Goal: Task Accomplishment & Management: Contribute content

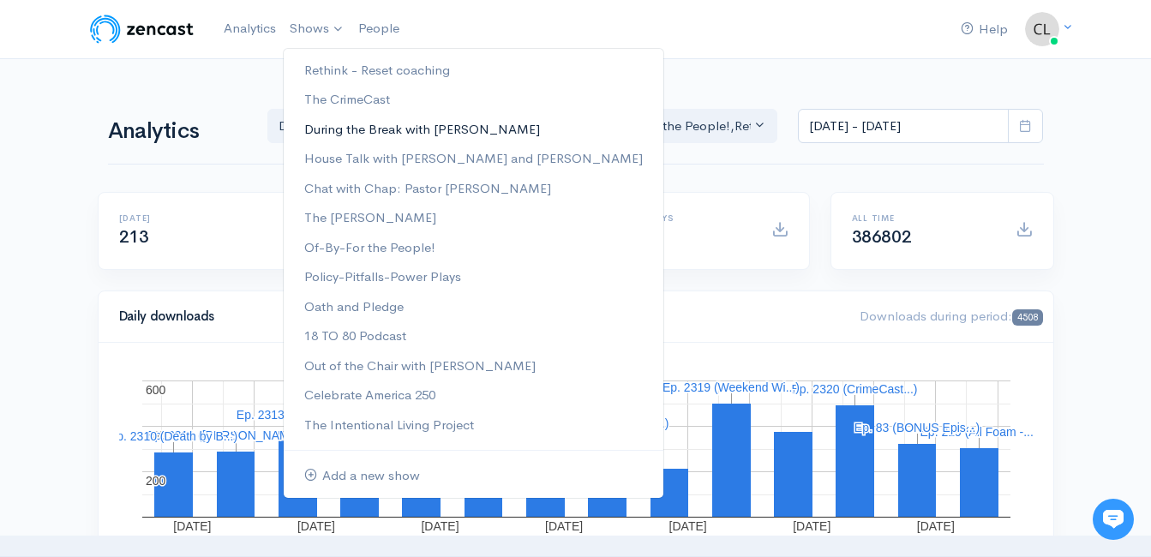
click at [323, 130] on link "During the Break with [PERSON_NAME]" at bounding box center [474, 130] width 380 height 30
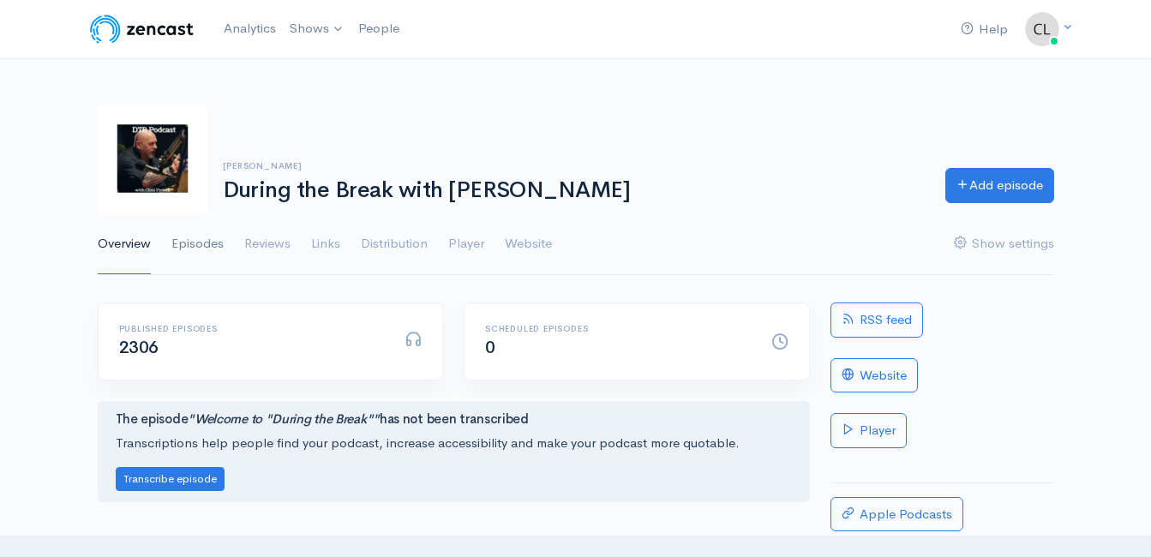
click at [199, 241] on link "Episodes" at bounding box center [197, 244] width 52 height 62
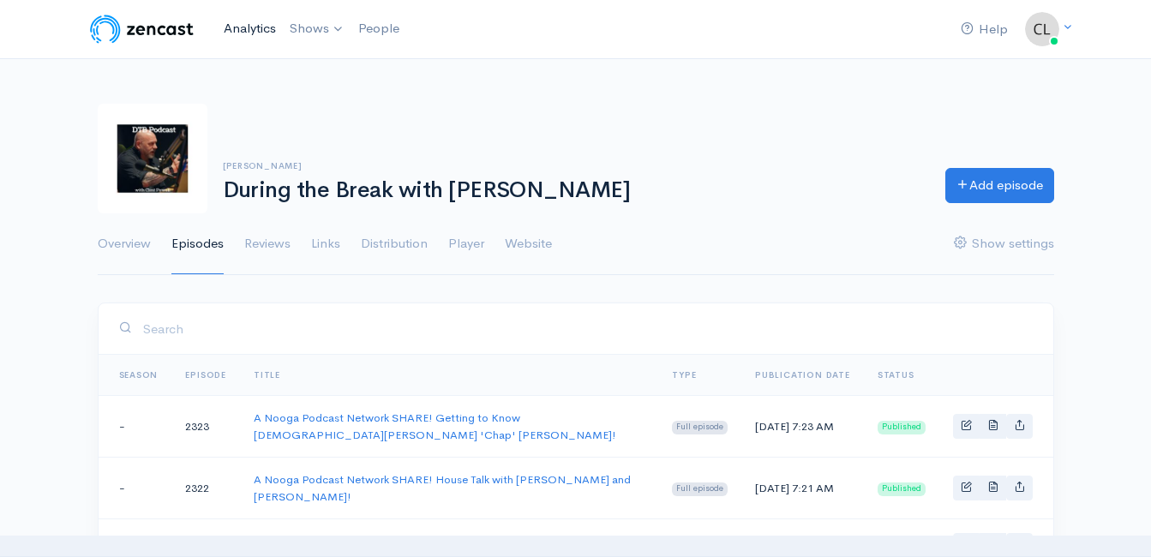
click at [259, 27] on link "Analytics" at bounding box center [250, 28] width 66 height 37
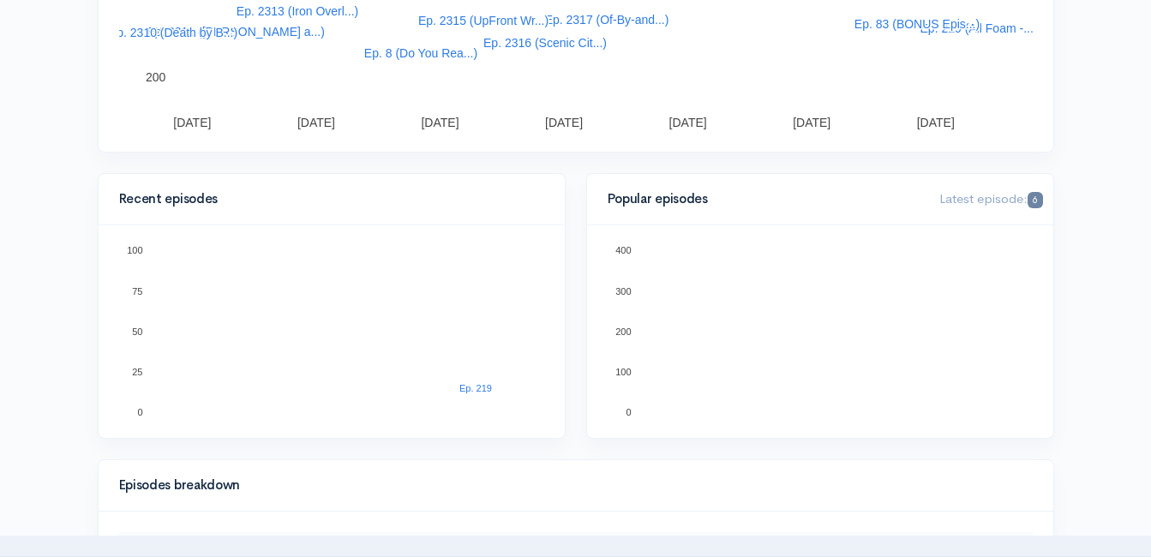
scroll to position [428, 0]
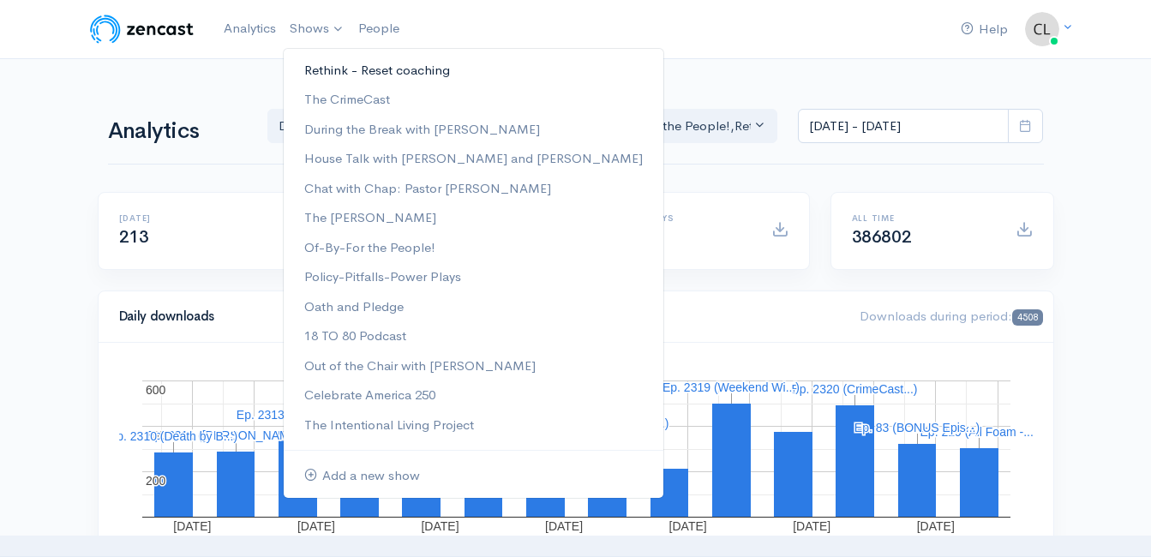
click at [321, 68] on link "Rethink - Reset coaching" at bounding box center [474, 71] width 380 height 30
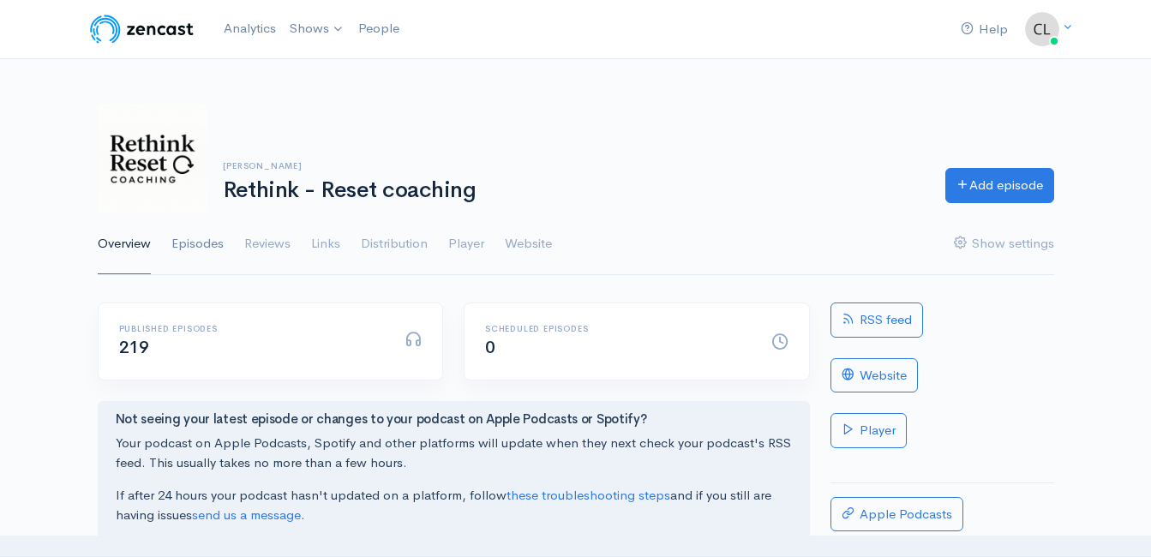
click at [217, 246] on link "Episodes" at bounding box center [197, 244] width 52 height 62
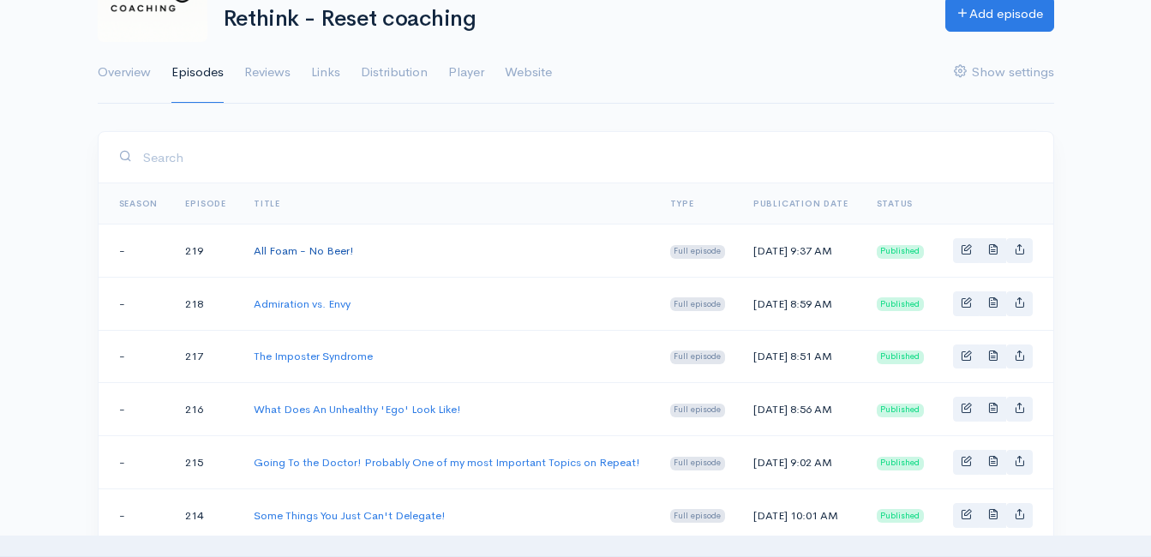
click at [312, 251] on link "All Foam - No Beer!" at bounding box center [304, 250] width 100 height 15
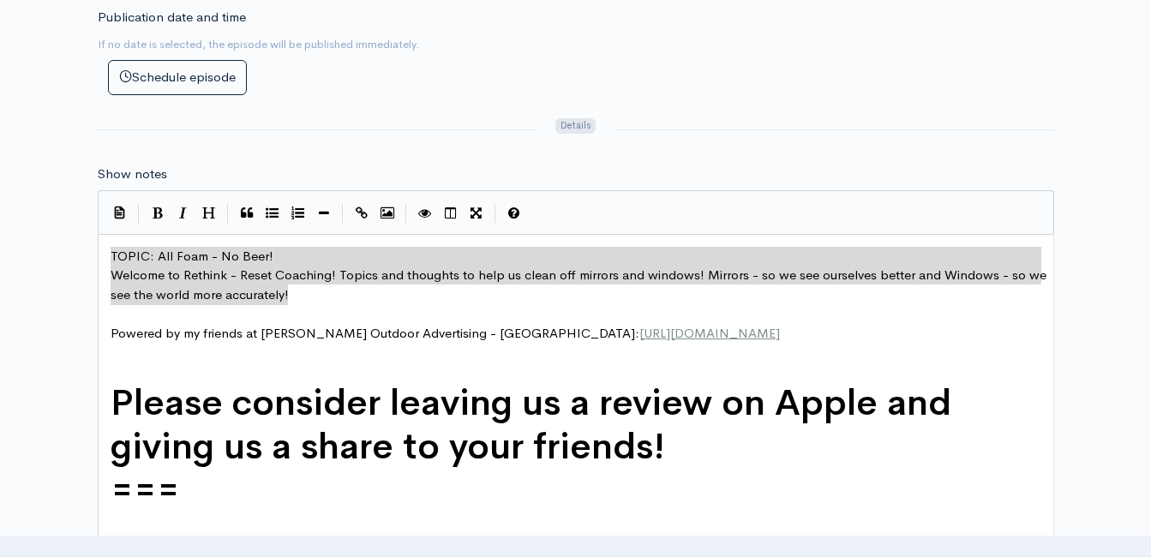
drag, startPoint x: 147, startPoint y: 242, endPoint x: 104, endPoint y: 236, distance: 44.0
type textarea "​TOPIC: All Foam - No Beer! Welcome to Rethink - Reset Coaching! Topics and tho…"
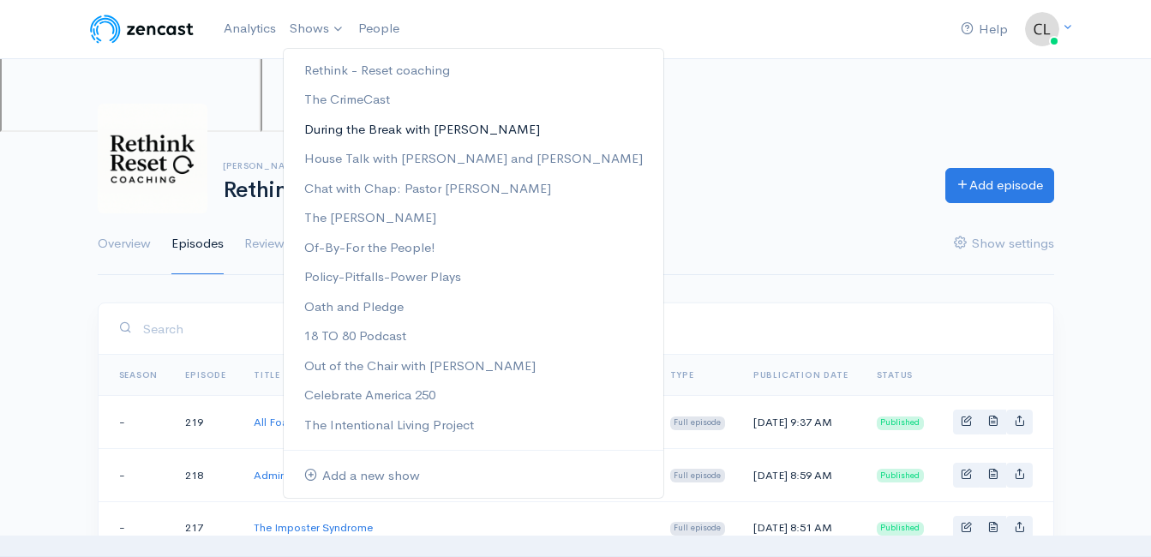
click at [340, 129] on link "During the Break with [PERSON_NAME]" at bounding box center [474, 130] width 380 height 30
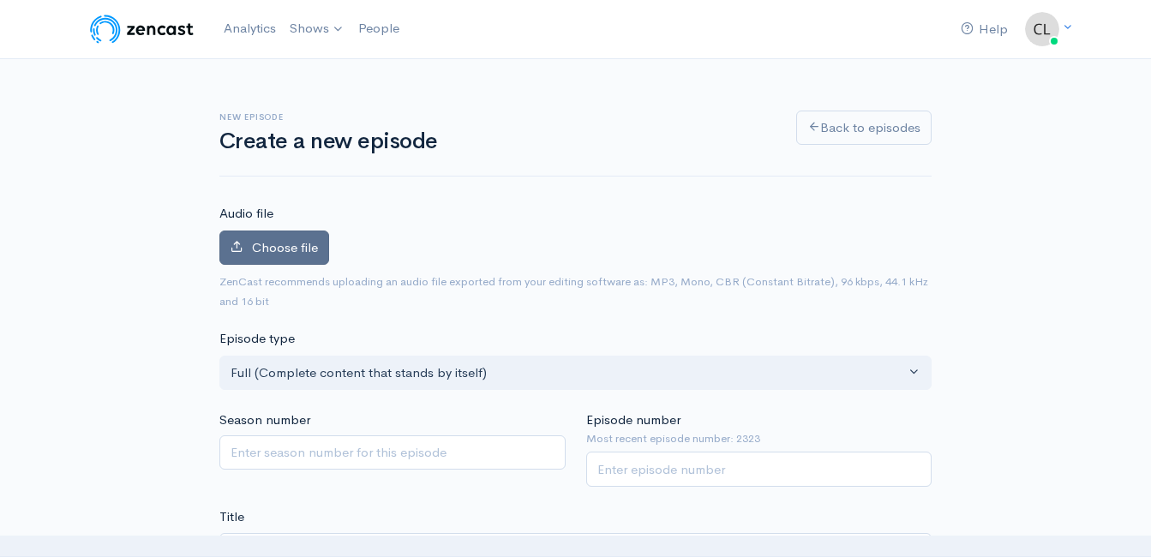
click at [277, 251] on span "Choose file" at bounding box center [285, 247] width 66 height 16
click at [0, 0] on input "Choose file" at bounding box center [0, 0] width 0 height 0
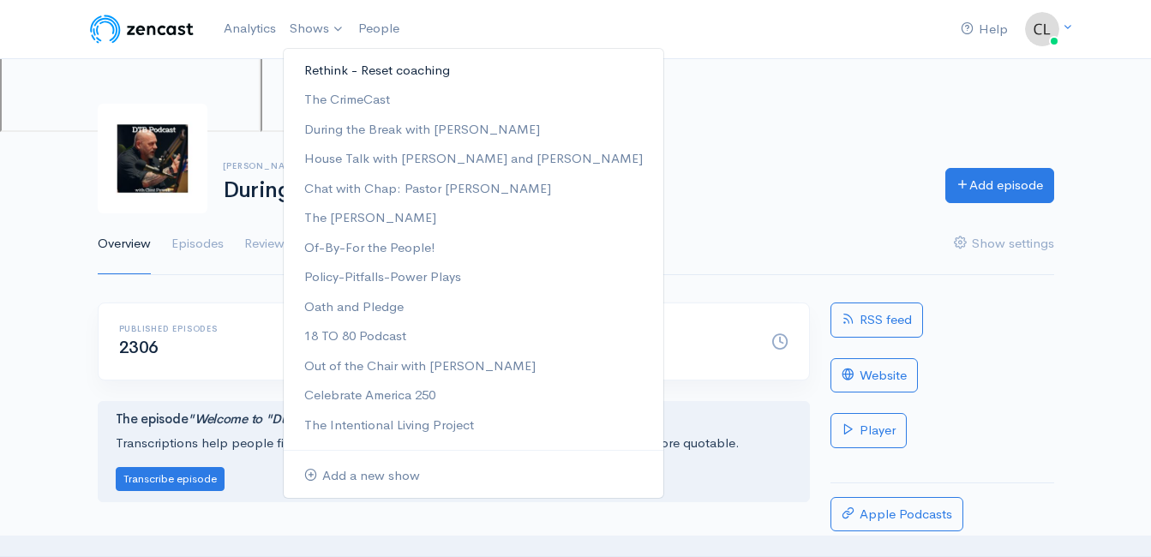
click at [324, 69] on link "Rethink - Reset coaching" at bounding box center [474, 71] width 380 height 30
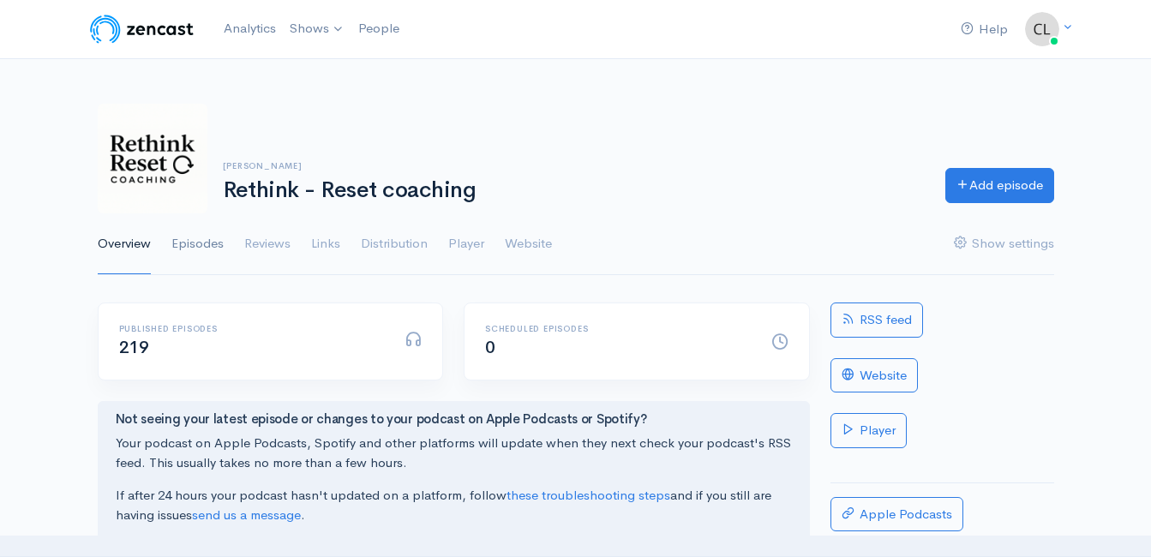
click at [208, 240] on link "Episodes" at bounding box center [197, 244] width 52 height 62
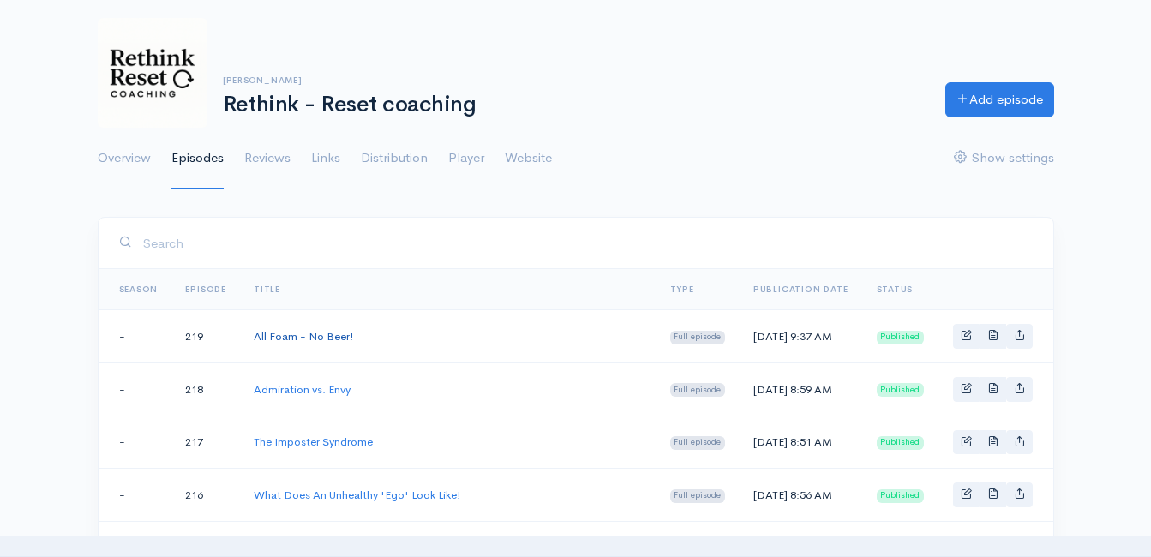
click at [291, 333] on link "All Foam - No Beer!" at bounding box center [304, 336] width 100 height 15
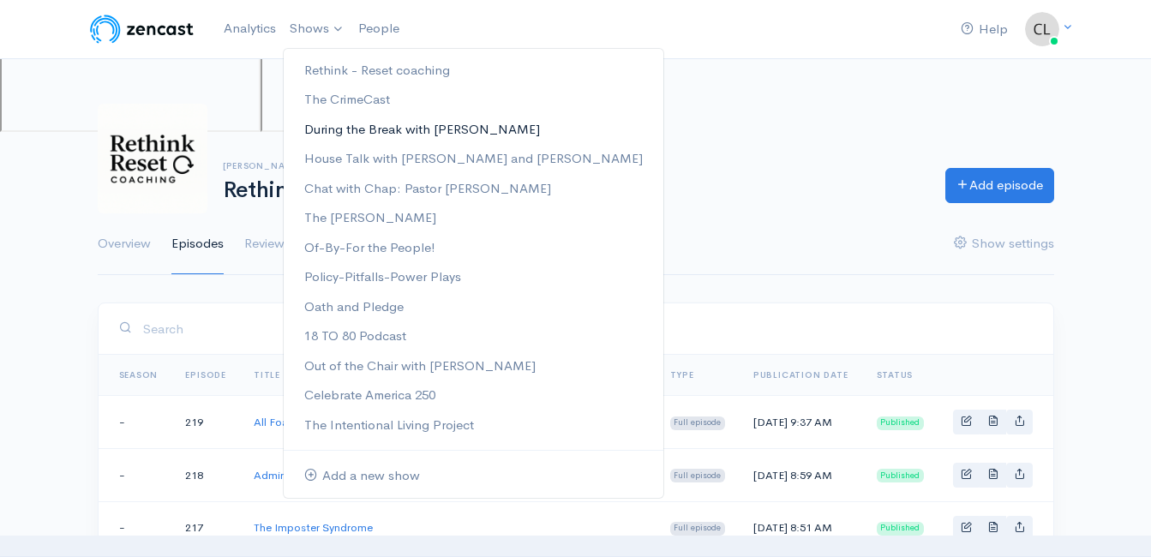
click at [331, 130] on link "During the Break with [PERSON_NAME]" at bounding box center [474, 130] width 380 height 30
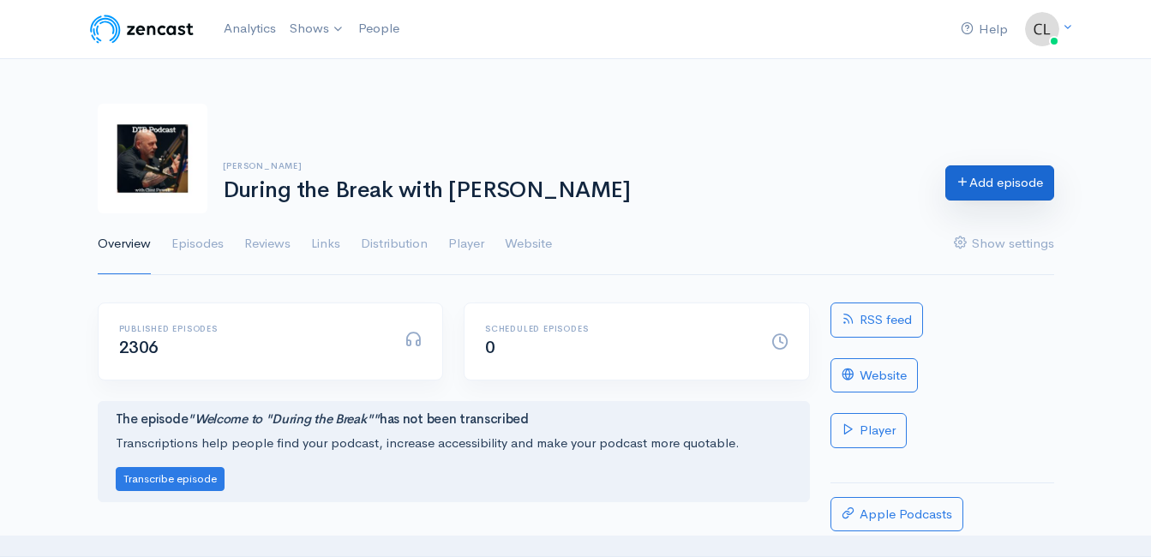
click at [992, 187] on link "Add episode" at bounding box center [999, 182] width 109 height 35
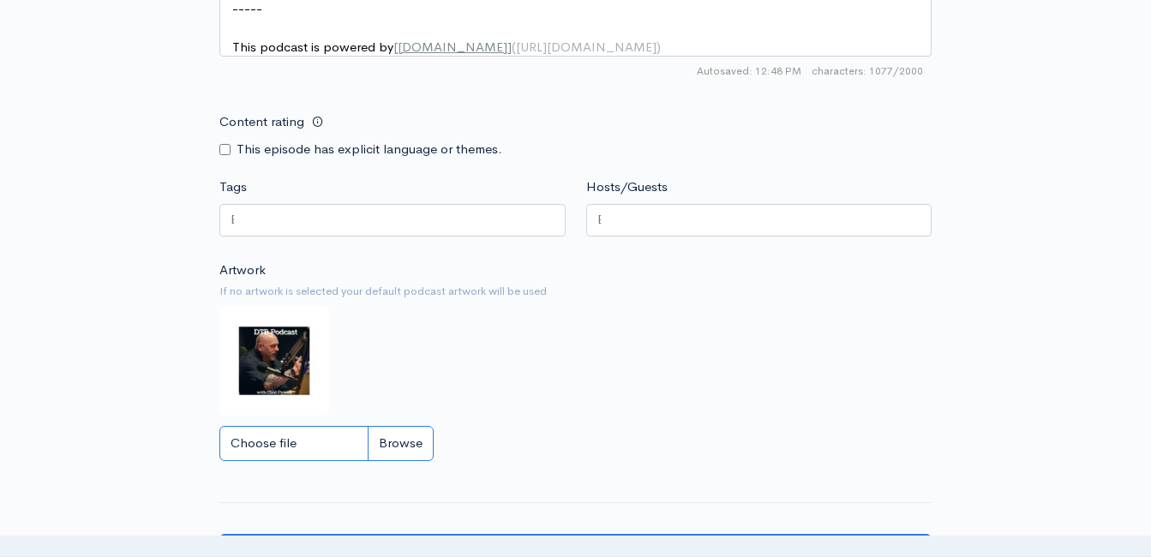
click at [392, 452] on input "Choose file" at bounding box center [326, 443] width 214 height 35
click at [407, 461] on input "Choose file" at bounding box center [326, 443] width 214 height 35
type input "C:\fakepath\530360963_122140083320850206_514403993593911893_n.jpg"
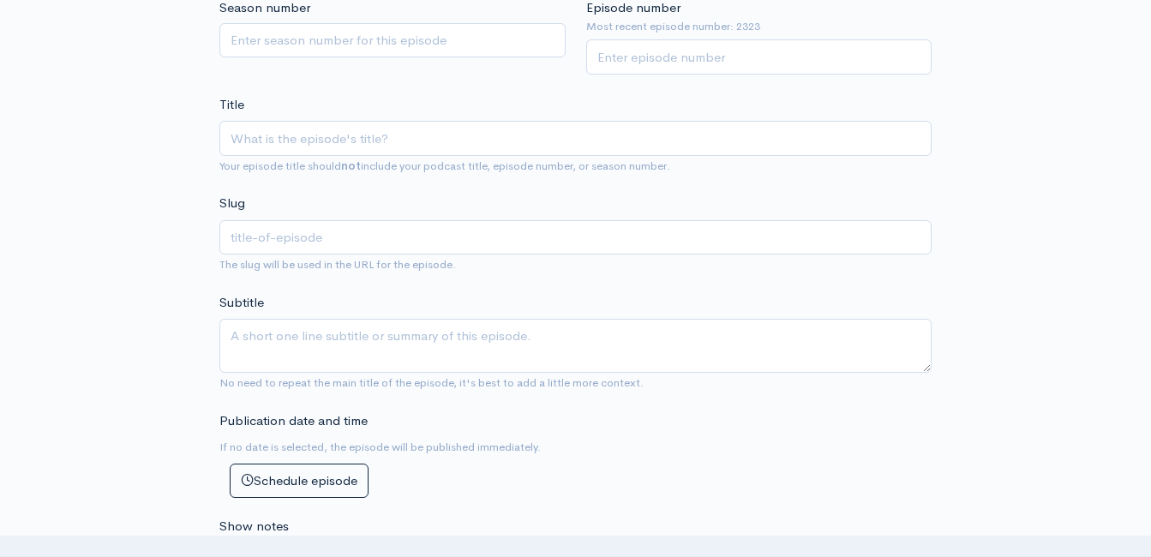
scroll to position [410, 0]
click at [528, 143] on input "Title" at bounding box center [575, 140] width 712 height 35
type input "R"
type input "r"
type input "Re"
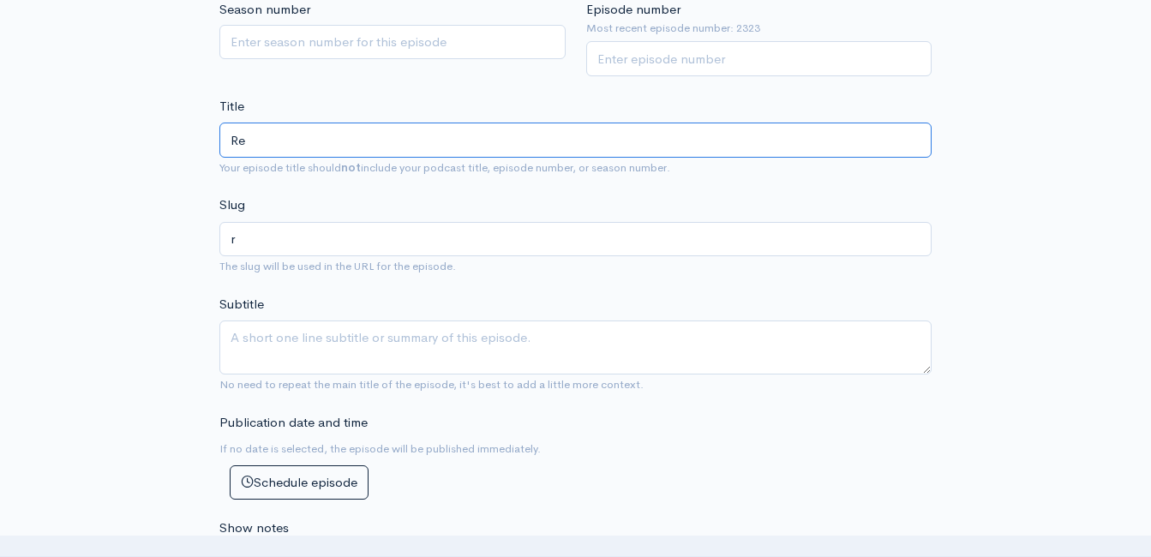
type input "re"
type input "ReT"
type input "ret"
type input "ReTh"
type input "reth"
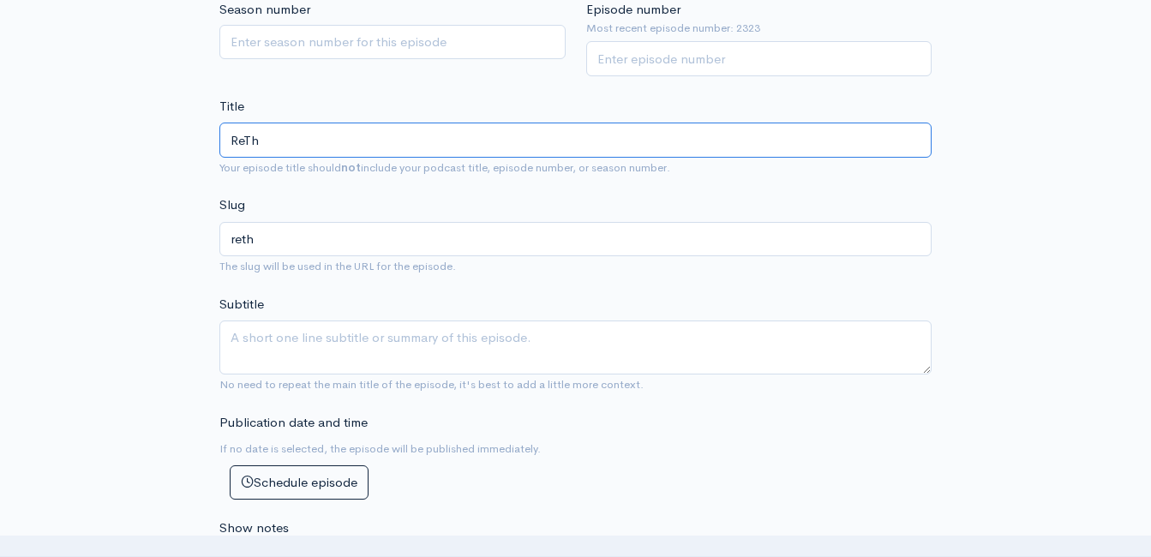
type input "ReThi"
type input "rethi"
type input "ReThink"
type input "rethink"
type input "ReThink-R"
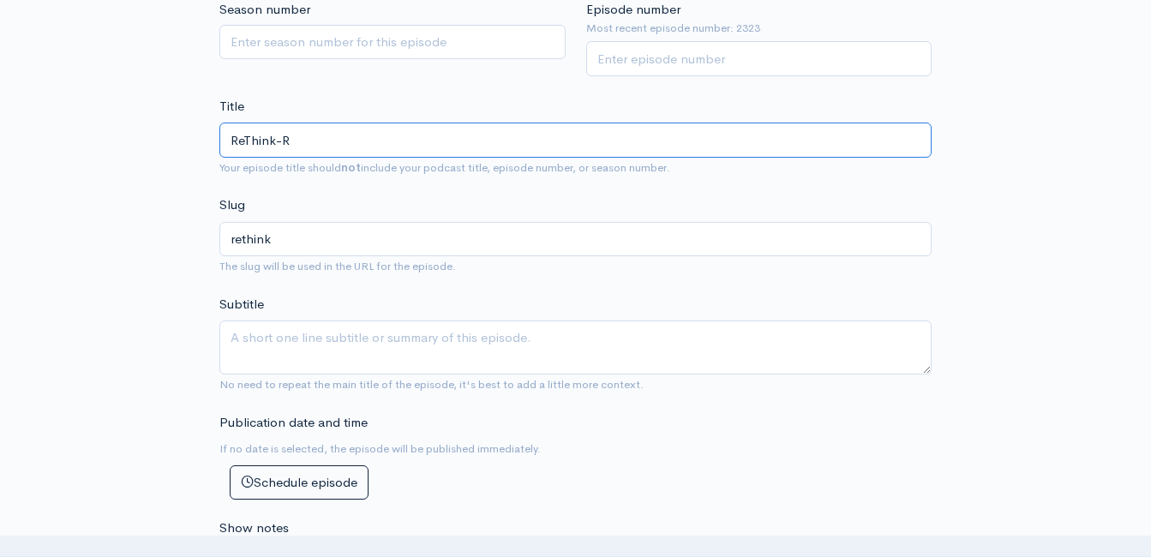
type input "rethink-r"
type input "ReThink-Re"
type input "rethink-re"
type input "ReThink-ReS"
type input "rethink-res"
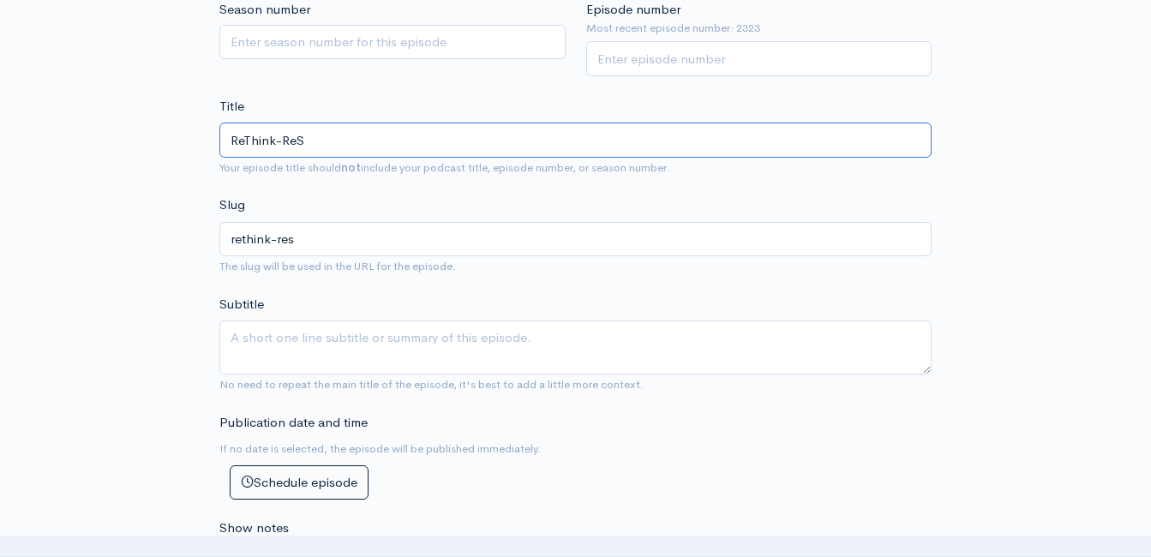
type input "ReThink-ReSe"
type input "rethink-rese"
type input "ReThink-ReSet"
type input "rethink-reset"
type input "ReThink-ReSet C"
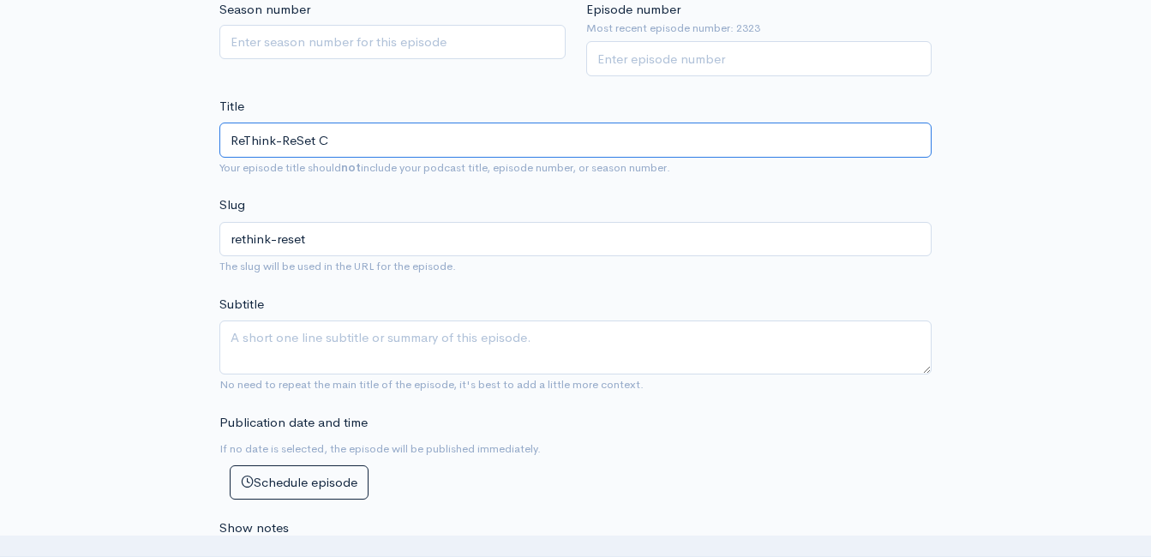
type input "rethink-reset-c"
type input "ReThink-ReSet Coa"
type input "rethink-reset-co"
type input "ReThink-ReSet Coac"
type input "rethink-reset-coac"
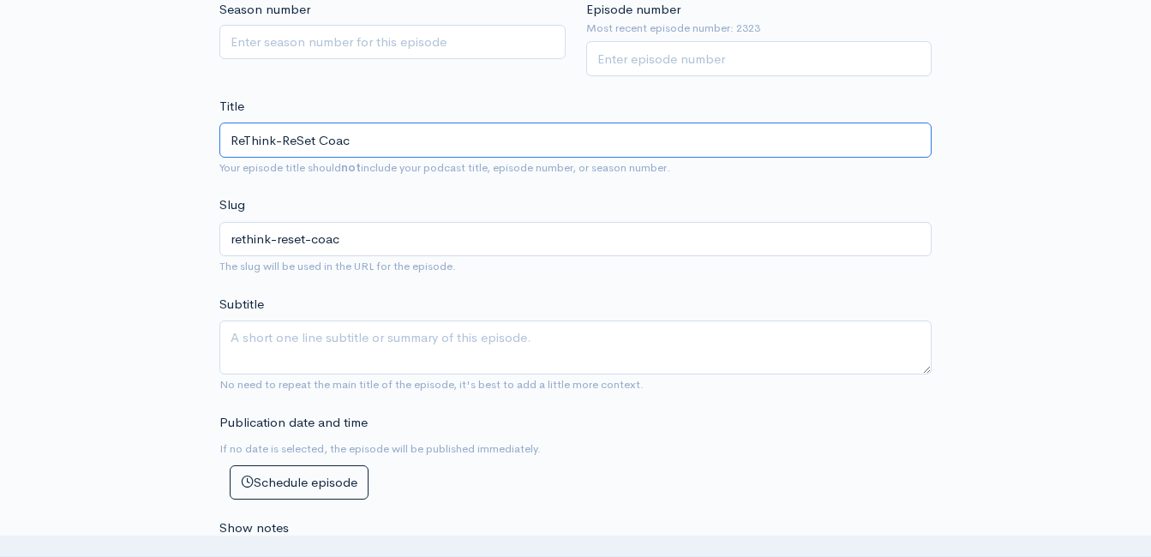
type input "ReThink-ReSet Coach"
type input "rethink-reset-coach"
type input "ReThink-ReSet Coachin"
type input "rethink-reset-coachin"
type input "ReThink-ReSet Coaching"
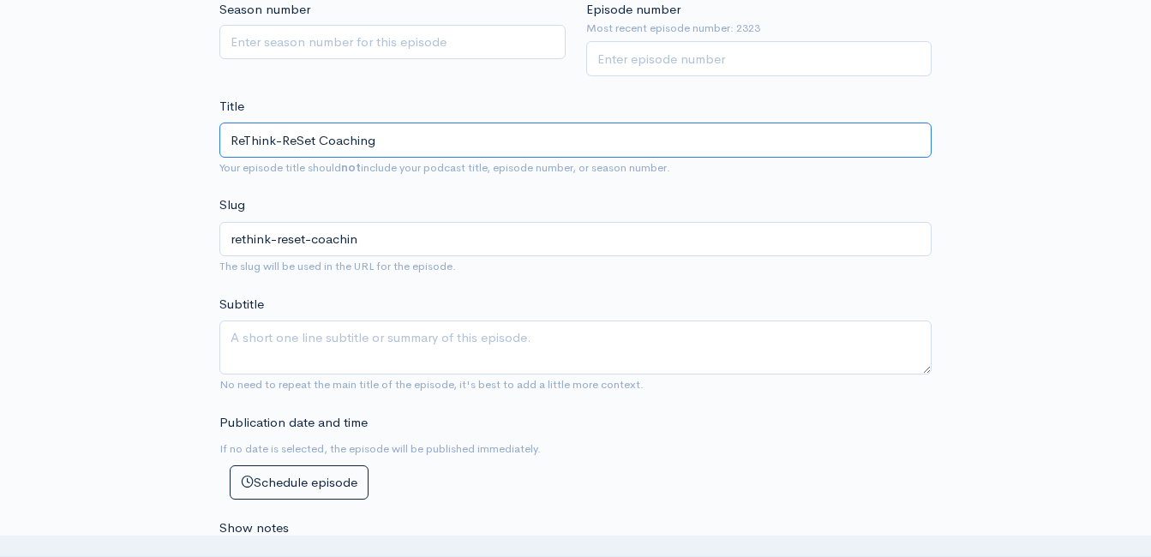
type input "rethink-reset-coaching"
type input "ReThink-ReSet Coaching S"
type input "rethink-reset-coaching-s"
type input "ReThink-ReSet Coaching Sha"
type input "rethink-reset-coaching-sha"
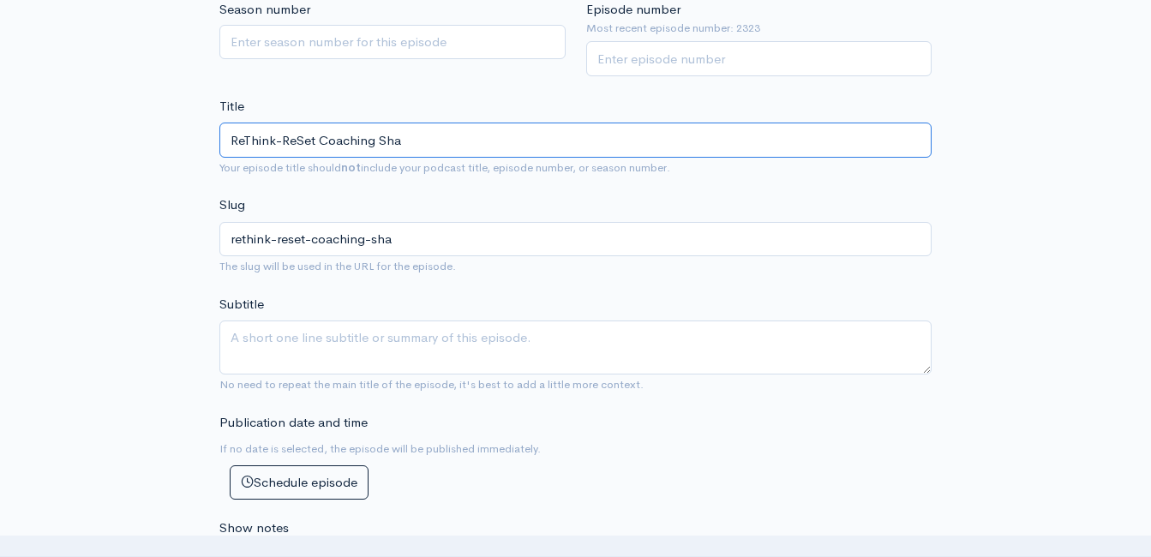
type input "ReThink-ReSet Coaching Shar"
type input "rethink-reset-coaching-shar"
type input "ReThink-ReSet Coaching Share"
type input "rethink-reset-coaching-share"
type input "ReThink-ReSet Coaching Share: A"
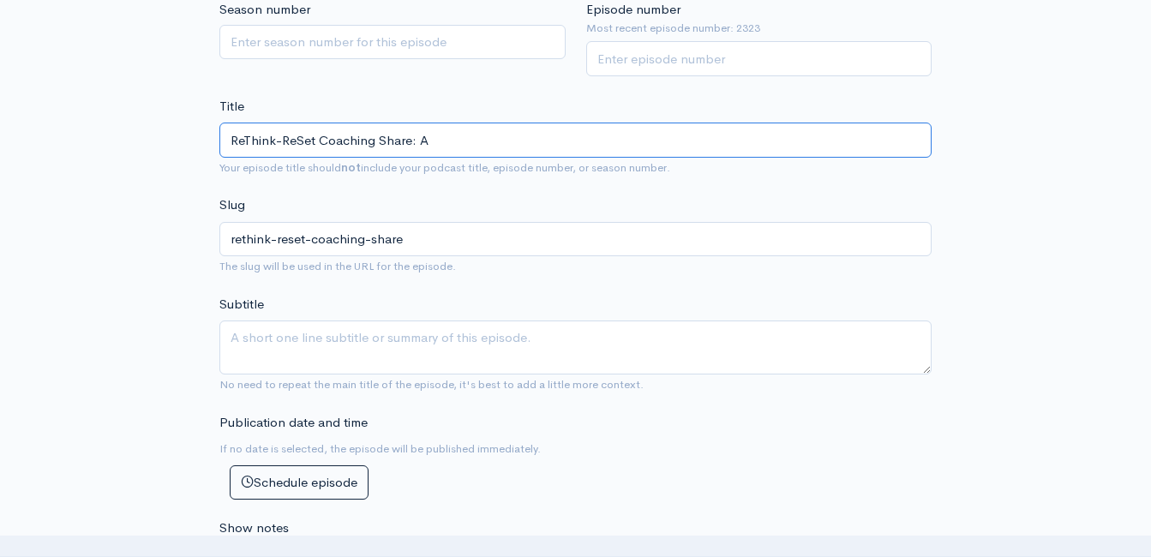
type input "rethink-reset-coaching-share-a"
type input "ReThink-ReSet Coaching Share: Al"
type input "rethink-reset-coaching-share-al"
type input "ReThink-ReSet Coaching Share: All"
type input "rethink-reset-coaching-share-all"
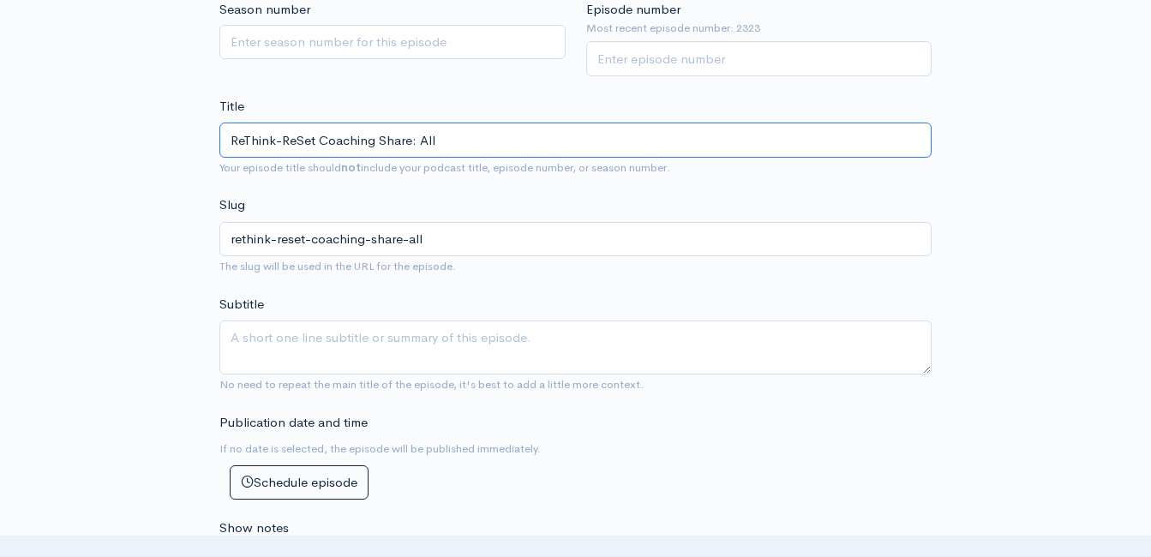
type input "ReThink-ReSet Coaching Share: All f"
type input "rethink-reset-coaching-share-all-f"
type input "ReThink-ReSet Coaching Share: All fo"
type input "rethink-reset-coaching-share-all-fo"
type input "ReThink-ReSet Coaching Share: All f"
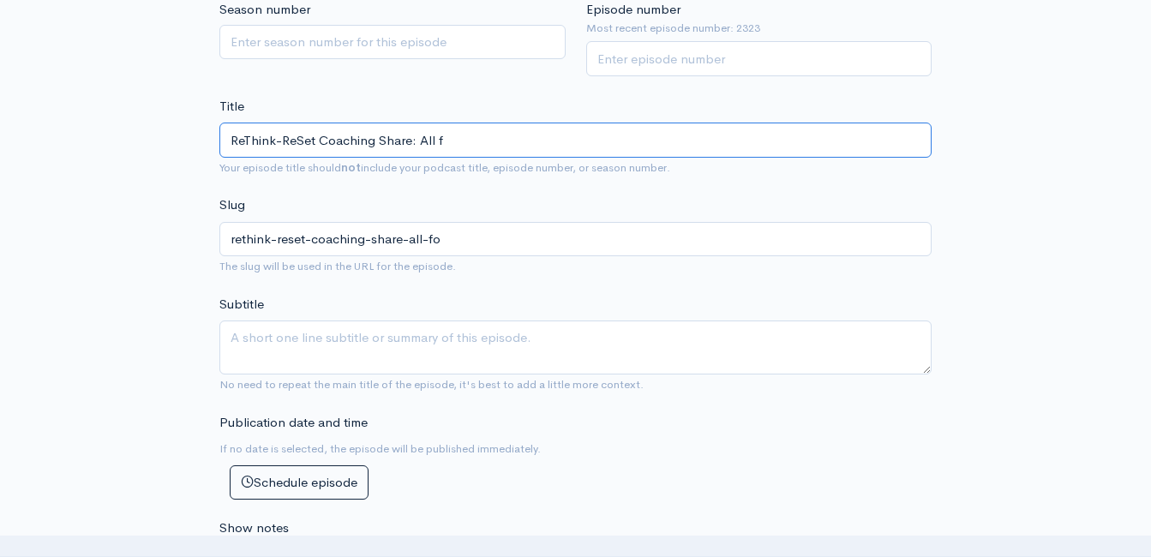
type input "rethink-reset-coaching-share-all-f"
type input "ReThink-ReSet Coaching Share: All"
type input "rethink-reset-coaching-share-all"
type input "ReThink-ReSet Coaching Share: All F"
type input "rethink-reset-coaching-share-all-f"
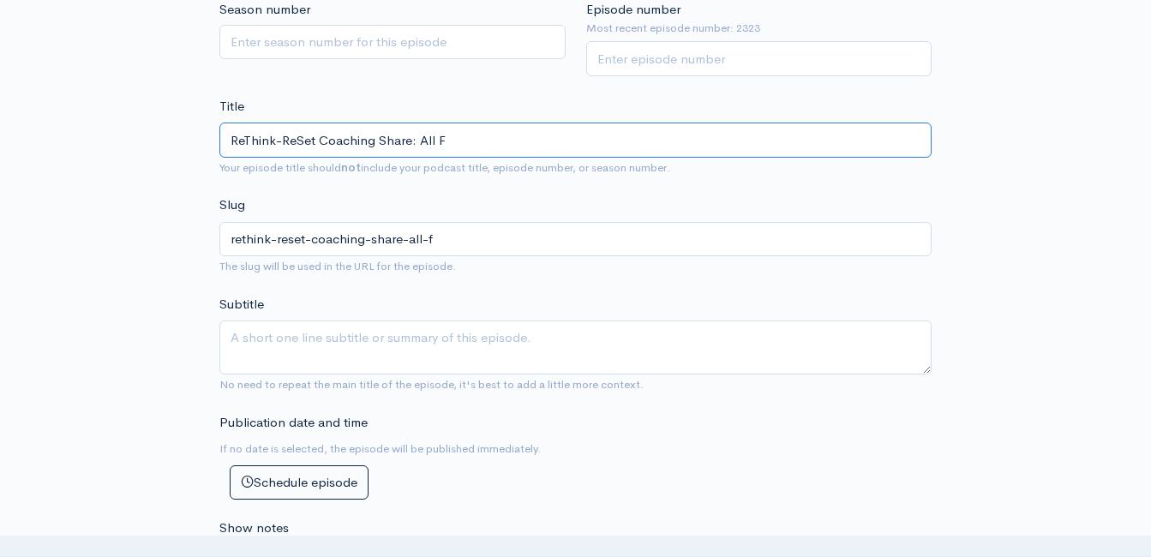
type input "ReThink-ReSet Coaching Share: All Fo"
type input "rethink-reset-coaching-share-all-fo"
type input "ReThink-ReSet Coaching Share: All Foa"
type input "rethink-reset-coaching-share-all-foa"
type input "ReThink-ReSet Coaching Share: All Foam"
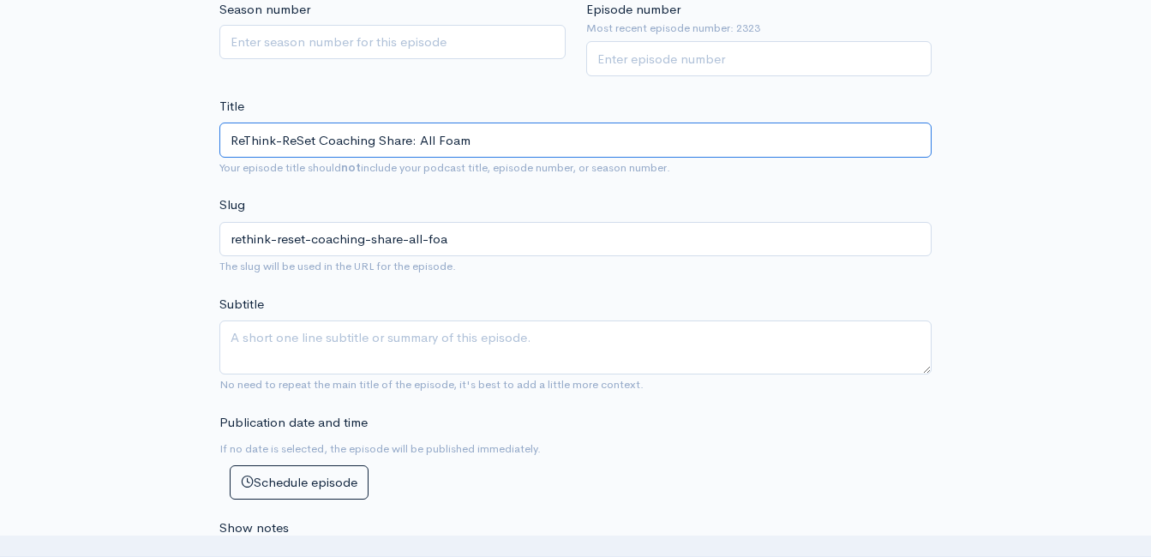
type input "rethink-reset-coaching-share-all-foam"
type input "ReThink-ReSet Coaching Share: All Foam - N"
type input "rethink-reset-coaching-share-all-foam-n"
type input "ReThink-ReSet Coaching Share: All Foam - No"
type input "rethink-reset-coaching-share-all-foam-no"
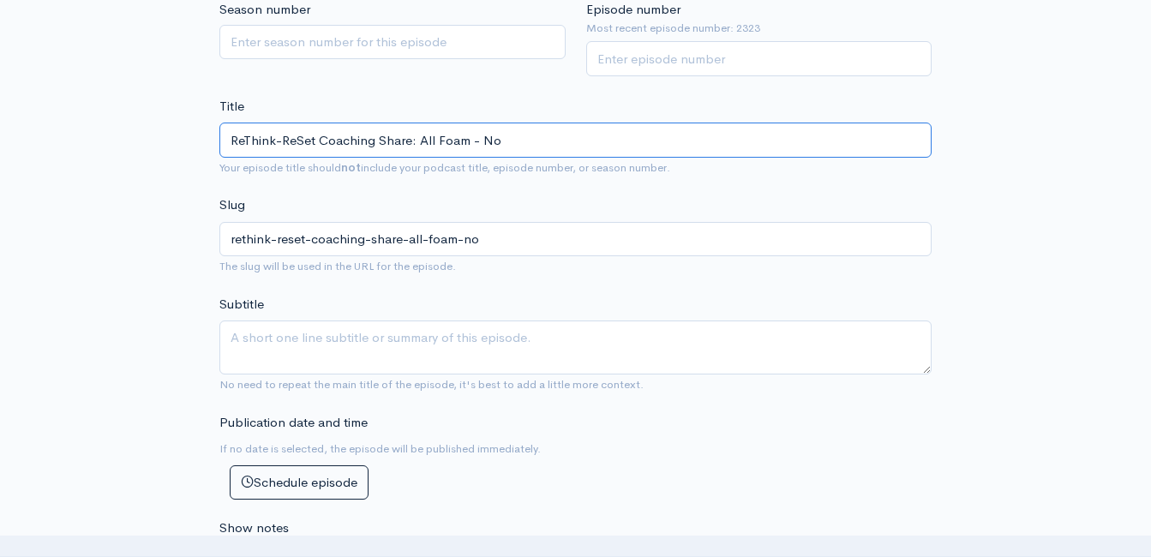
type input "ReThink-ReSet Coaching Share: All Foam - No B"
type input "rethink-reset-coaching-share-all-foam-no-b"
type input "ReThink-ReSet Coaching Share: All Foam - No Be"
type input "rethink-reset-coaching-share-all-foam-no-be"
type input "ReThink-ReSet Coaching Share: All Foam - No Bee"
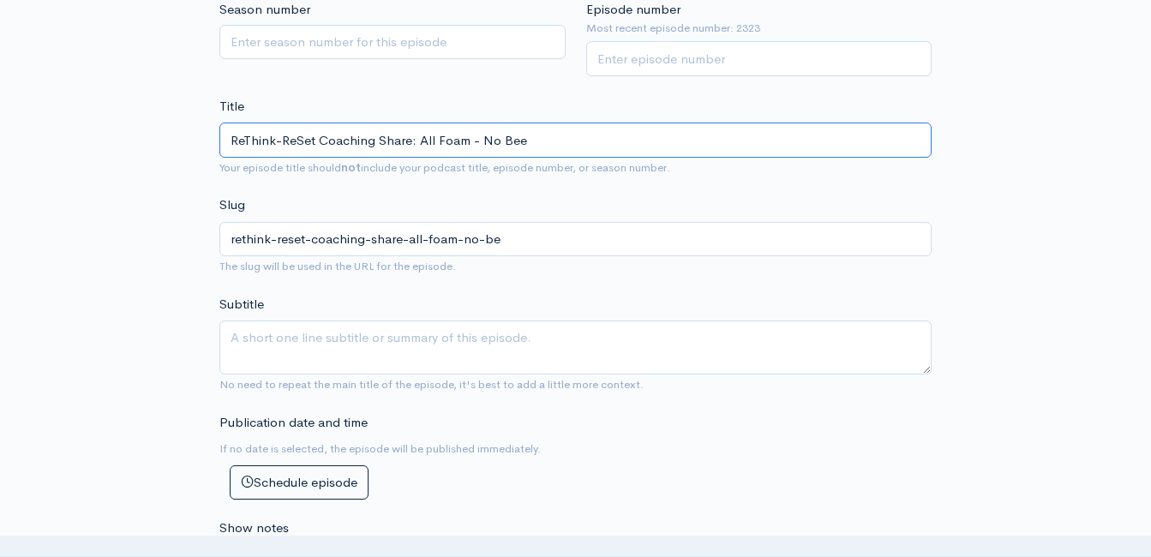
type input "rethink-reset-coaching-share-all-foam-no-bee"
type input "ReThink-ReSet Coaching Share: All Foam - No Beer"
type input "rethink-reset-coaching-share-all-foam-no-beer"
type input "ReThink-ReSet Coaching Share: All Foam - No Beer!"
click at [775, 52] on input "Episode number" at bounding box center [759, 58] width 346 height 35
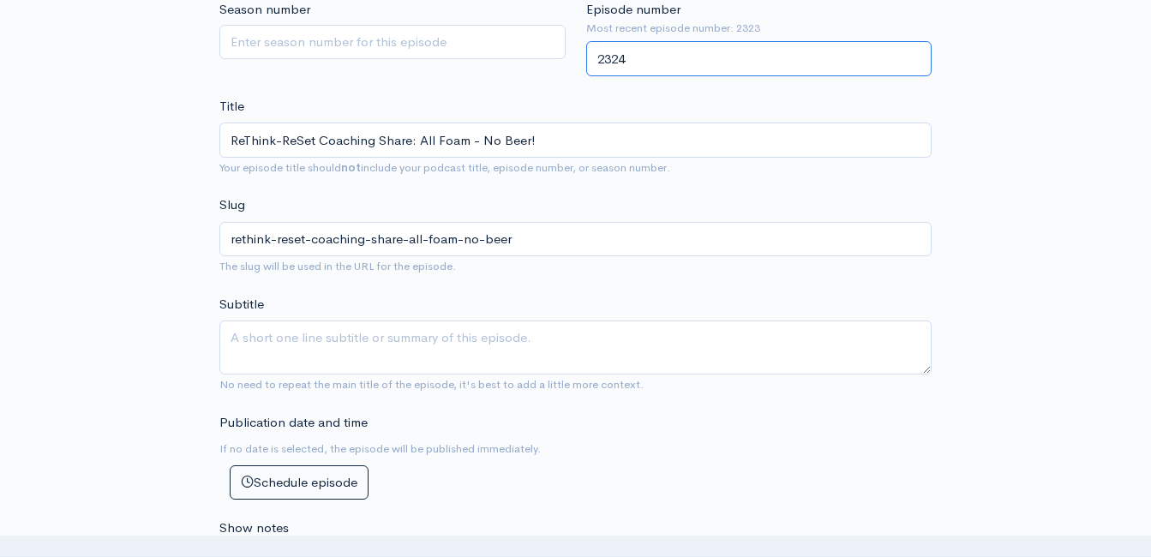
type input "2324"
click at [674, 111] on div "Title ReThink-ReSet Coaching Share: All Foam - No Beer! Your episode title shou…" at bounding box center [575, 137] width 712 height 81
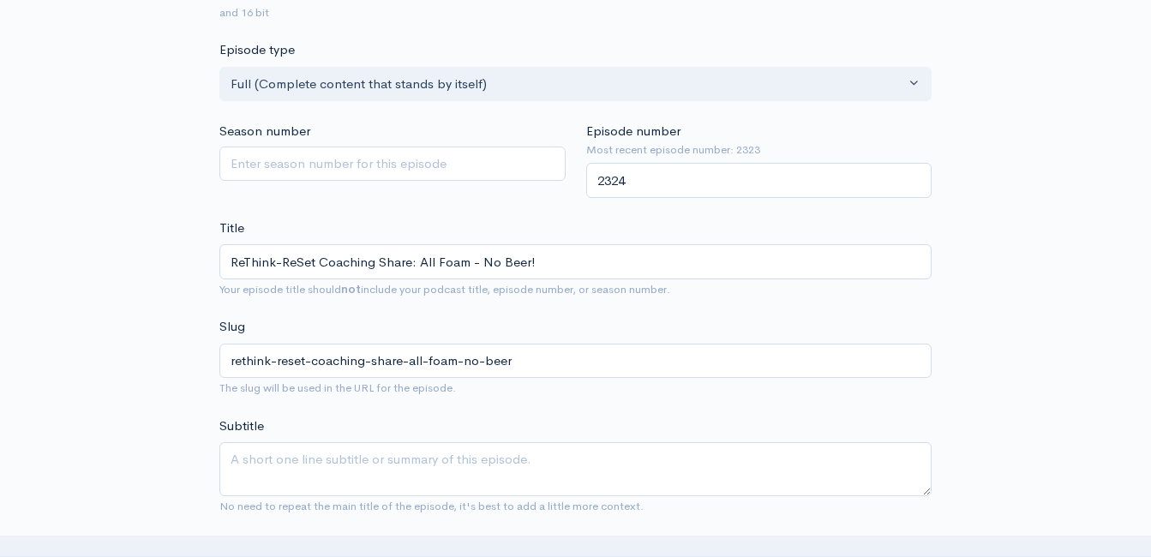
scroll to position [68, 0]
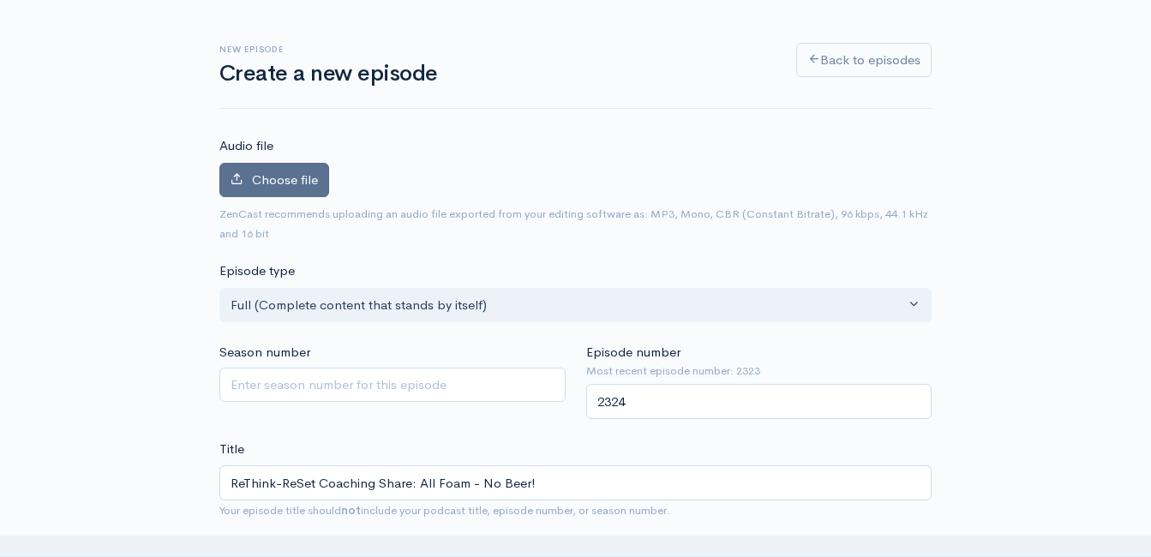
click at [302, 192] on label "Choose file" at bounding box center [274, 180] width 110 height 35
click at [0, 0] on input "Choose file" at bounding box center [0, 0] width 0 height 0
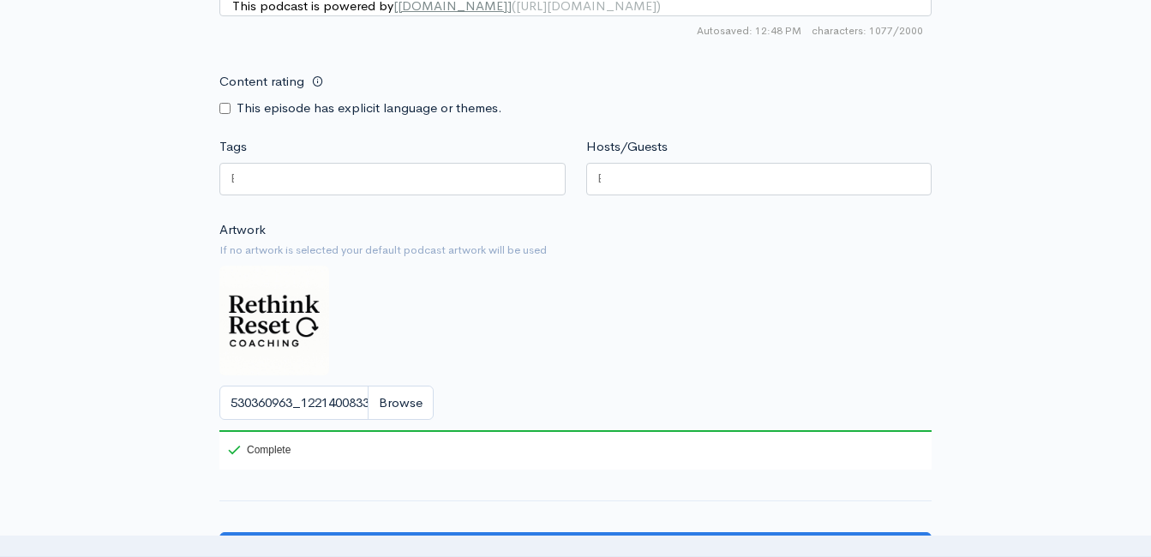
scroll to position [1781, 0]
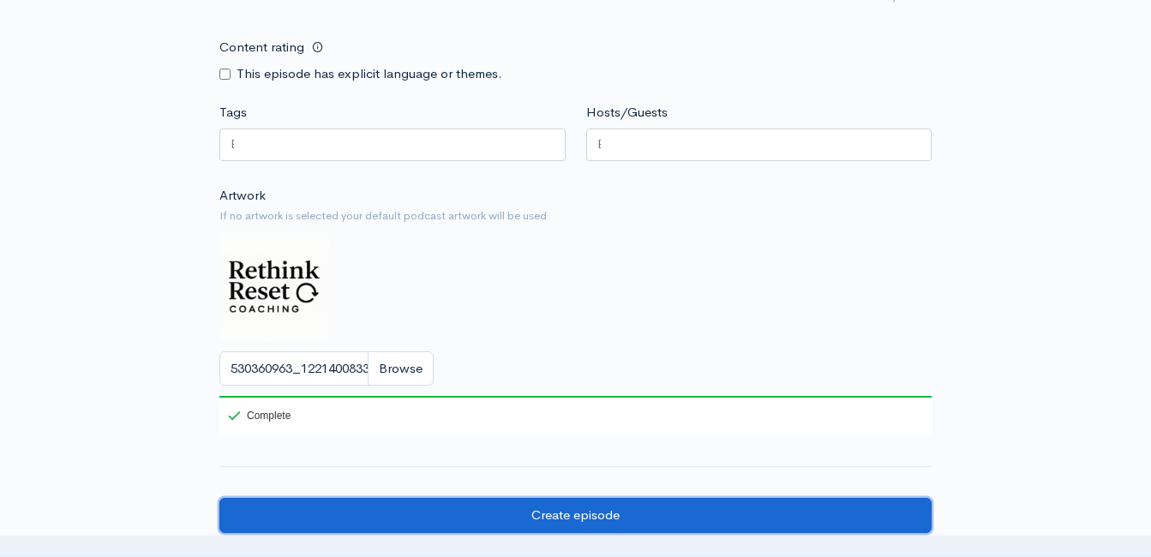
click at [745, 526] on input "Create episode" at bounding box center [575, 515] width 712 height 35
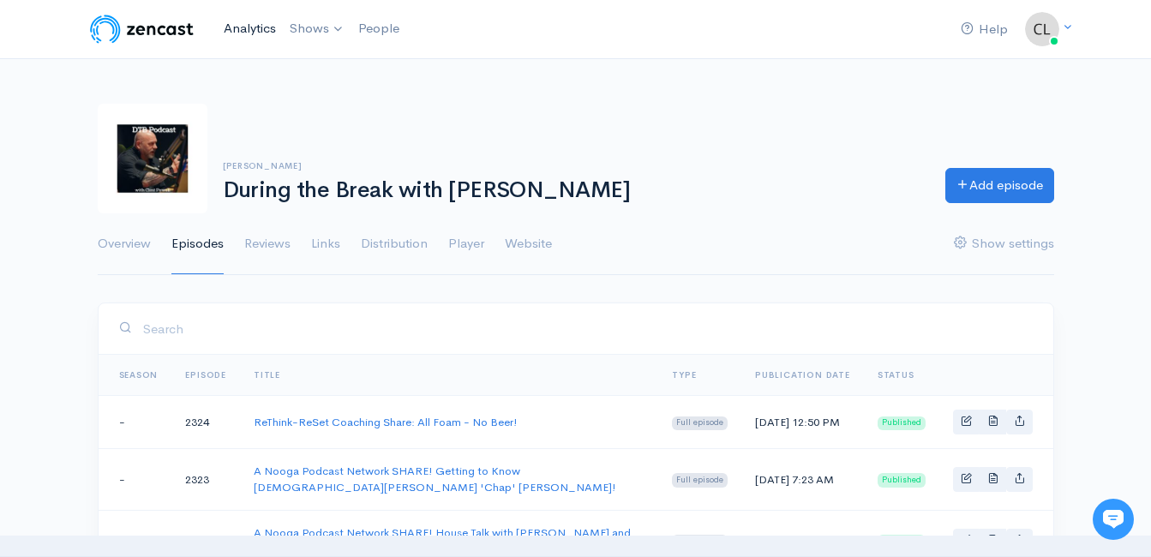
click at [261, 33] on link "Analytics" at bounding box center [250, 28] width 66 height 37
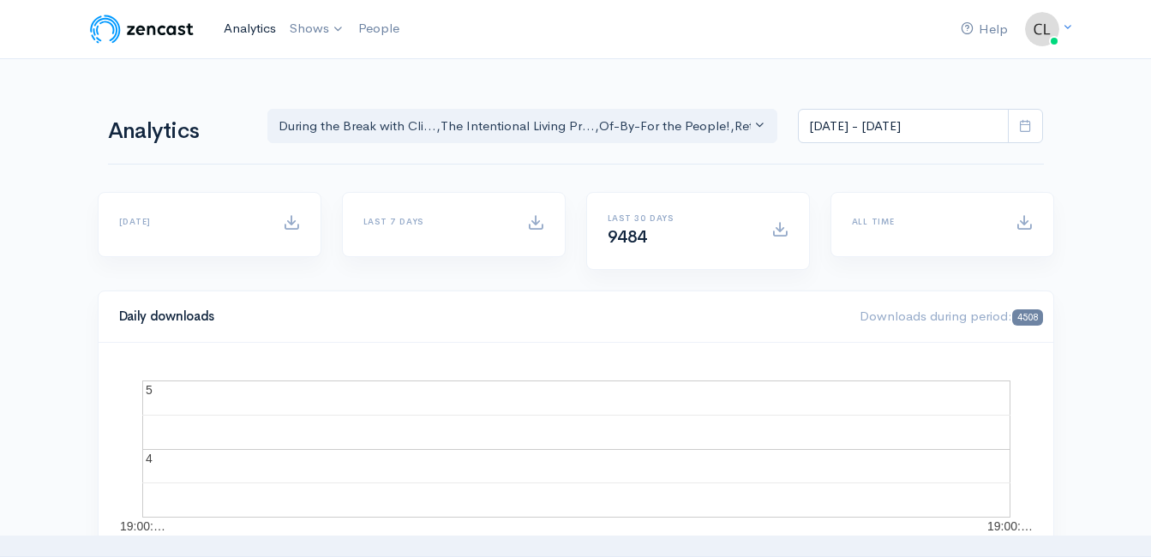
click at [257, 15] on link "Analytics" at bounding box center [250, 28] width 66 height 37
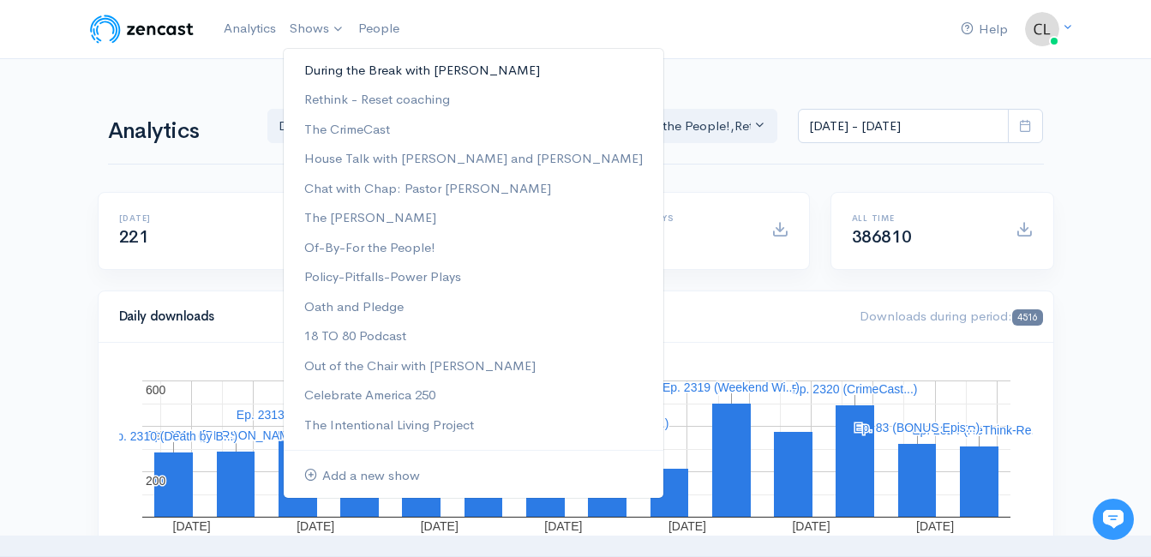
click at [331, 63] on link "During the Break with [PERSON_NAME]" at bounding box center [474, 71] width 380 height 30
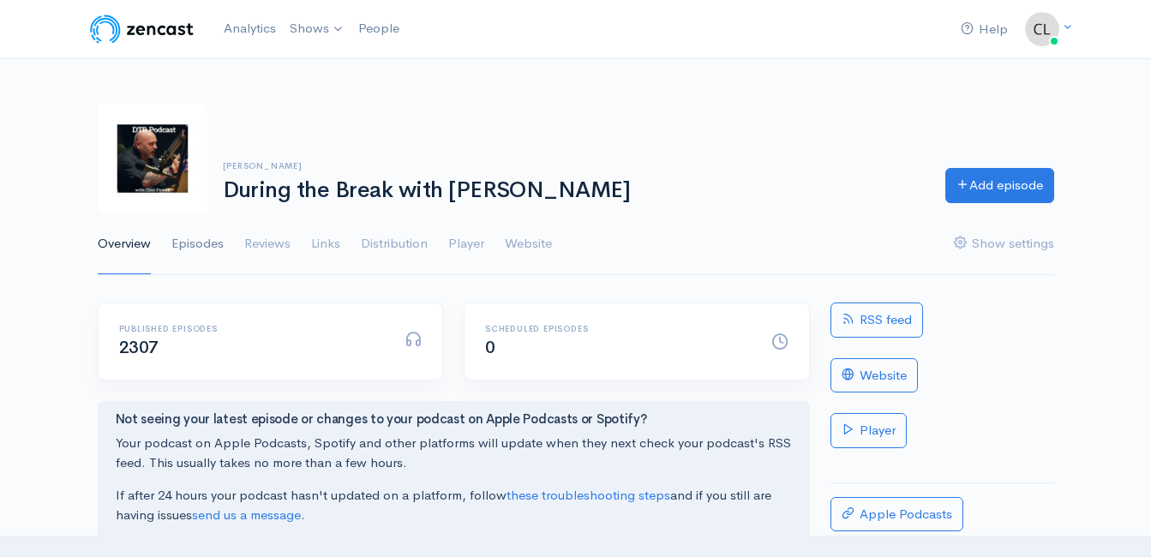
click at [219, 248] on link "Episodes" at bounding box center [197, 244] width 52 height 62
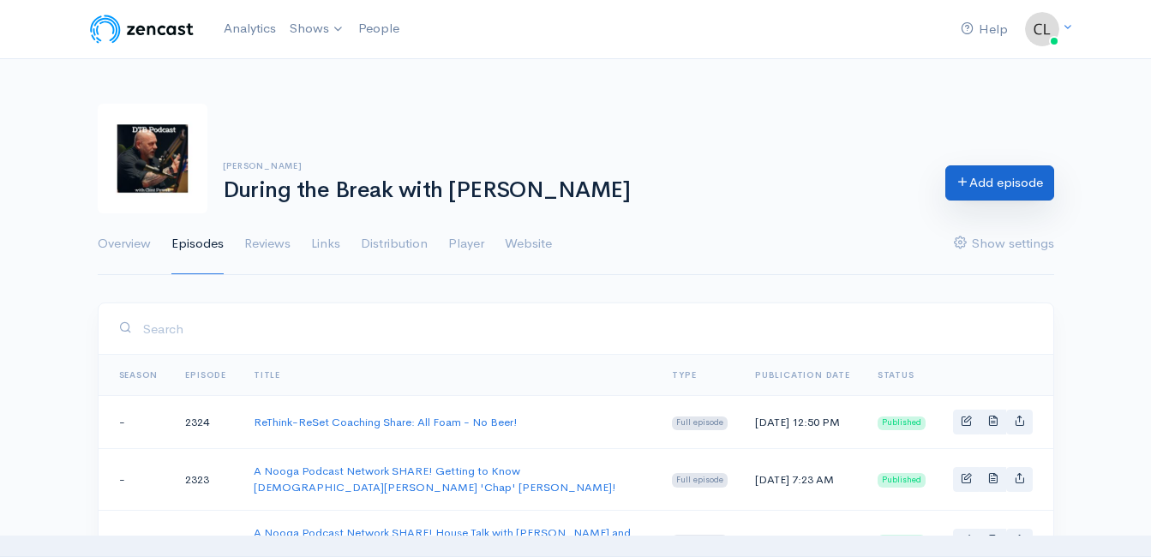
click at [981, 202] on div "Add episode" at bounding box center [999, 185] width 129 height 35
click at [999, 187] on link "Add episode" at bounding box center [999, 182] width 109 height 35
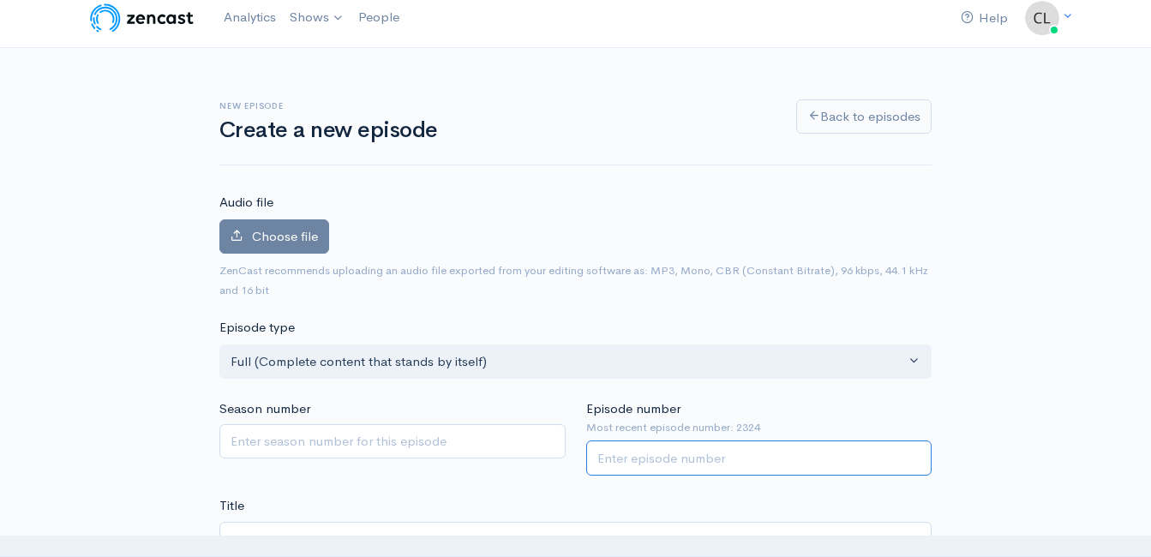
click at [739, 455] on input "Episode number" at bounding box center [759, 457] width 346 height 35
type input "2325"
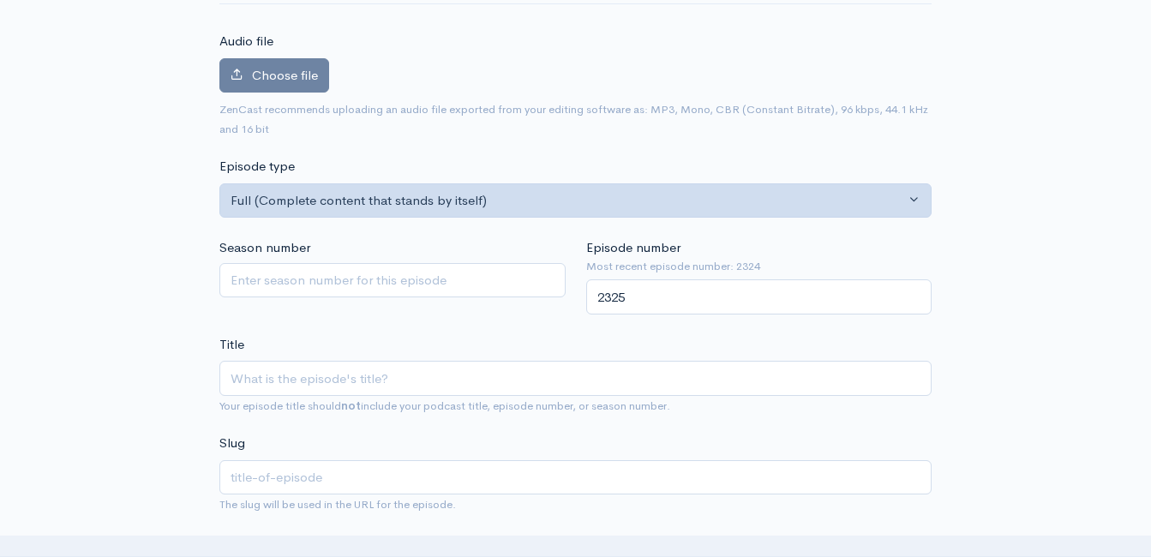
scroll to position [183, 0]
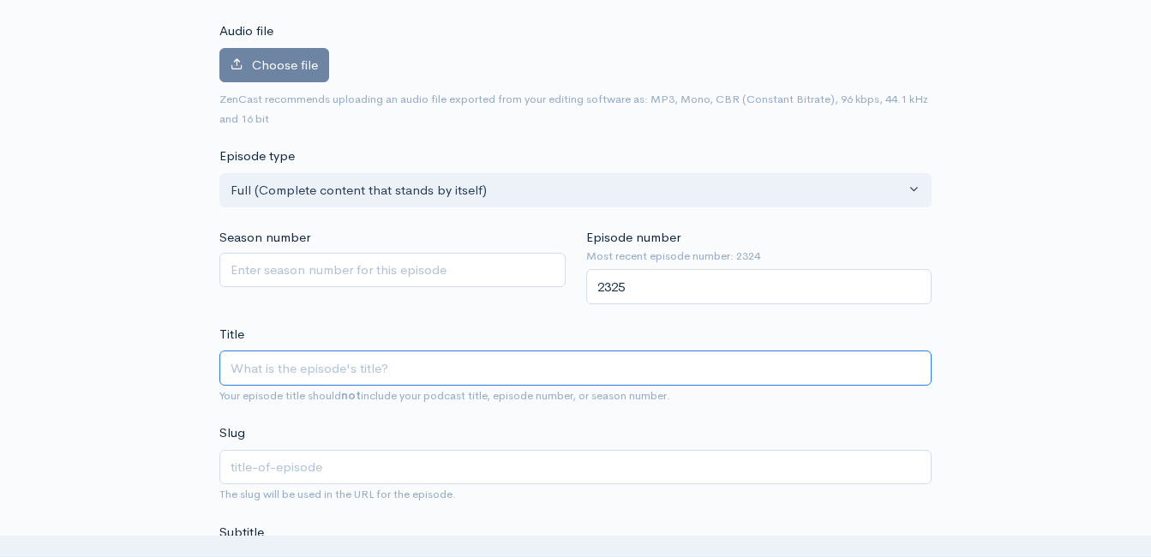
paste input "BONUS Episode with Mother Daughter Duo: Stephanie and Lucie Birmingham!"
click at [280, 373] on input "BONUS Episode with Mother Daughter Duo: Stephanie and Lucie Birmingham!" at bounding box center [575, 367] width 712 height 35
type input "BONUS CEpisode with Mother Daughter Duo: Stephanie and Lucie Birmingham!"
type input "bonus-cepisode-with-mother-daughter-duo-stephanie-and-lucie-birmingham"
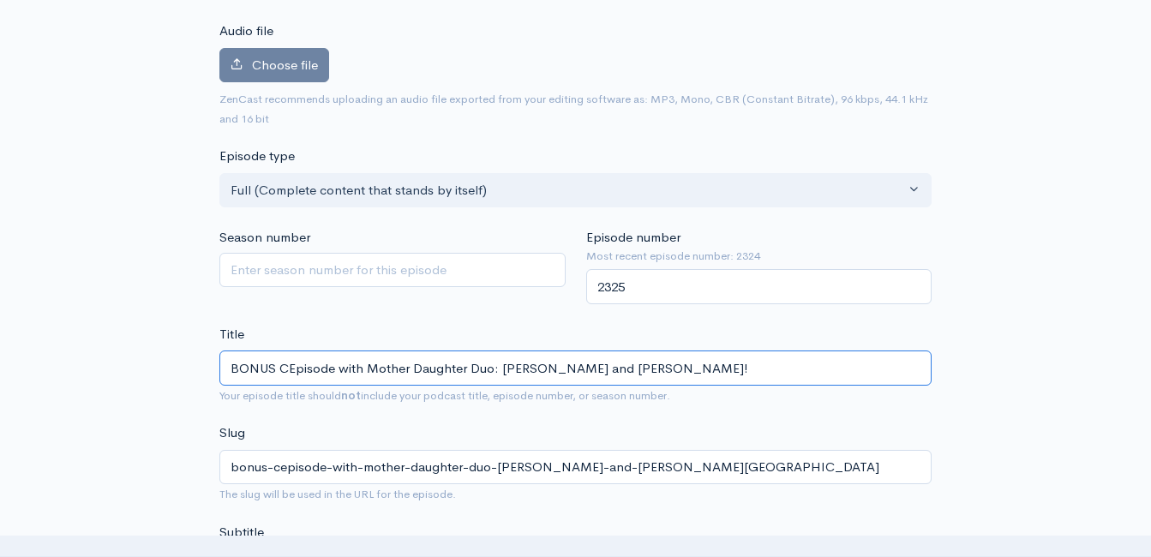
type input "BONUS CrEpisode with Mother Daughter Duo: Stephanie and Lucie Birmingham!"
type input "bonus-crepisode-with-mother-daughter-duo-stephanie-and-lucie-birmingham"
type input "BONUS CrimEpisode with Mother Daughter Duo: Stephanie and Lucie Birmingham!"
type input "bonus-crimepisode-with-mother-daughter-duo-stephanie-and-lucie-birmingham"
type input "BONUS CrimeEpisode with Mother Daughter Duo: Stephanie and Lucie Birmingham!"
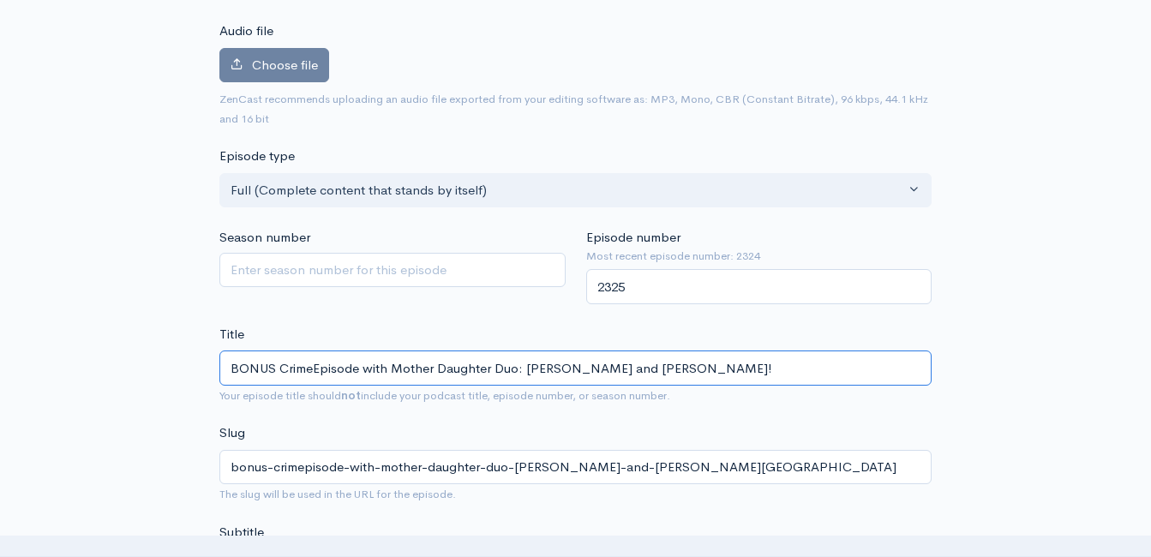
type input "bonus-crimeepisode-with-mother-daughter-duo-stephanie-and-lucie-birmingham"
type input "BONUS CrimeCEpisode with Mother Daughter Duo: Stephanie and Lucie Birmingham!"
type input "bonus-crimecepisode-with-mother-daughter-duo-stephanie-and-lucie-birmingham"
type input "BONUS CrimeCasEpisode with Mother Daughter Duo: Stephanie and Lucie Birmingham!"
type input "bonus-crimecasepisode-with-mother-daughter-duo-stephanie-and-lucie-birmingham"
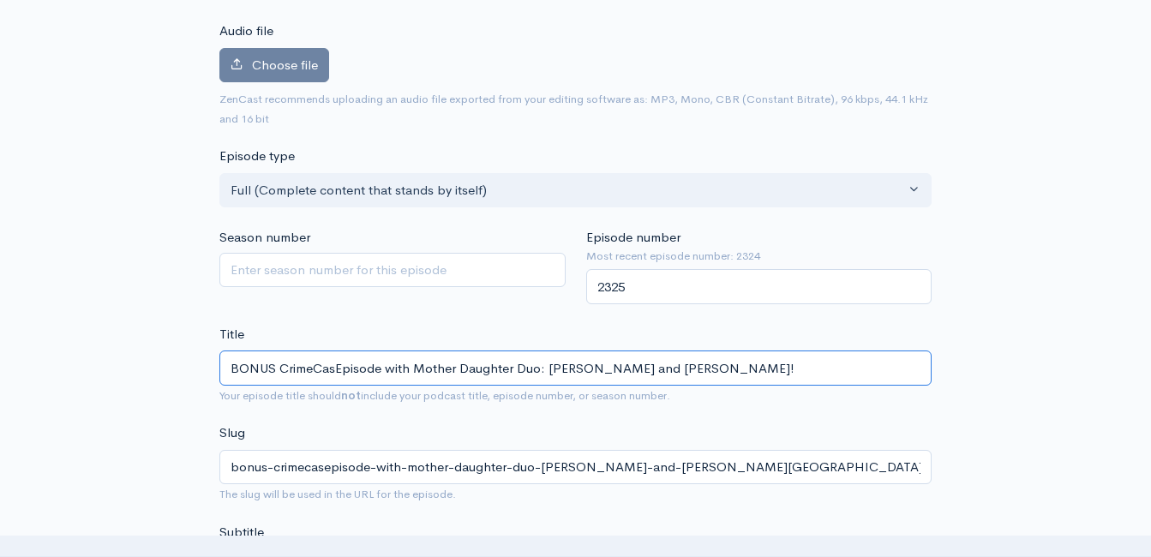
type input "BONUS CrimeCastEpisode with Mother Daughter Duo: Stephanie and Lucie Birmingham!"
type input "bonus-crimecastepisode-with-mother-daughter-duo-stephanie-and-lucie-birmingham"
type input "BONUS CrimeCast Episode with Mother Daughter Duo: [PERSON_NAME] and [PERSON_NAM…"
type input "bonus-crimecast-episode-with-mother-daughter-duo-[PERSON_NAME]-and-[PERSON_NAME…"
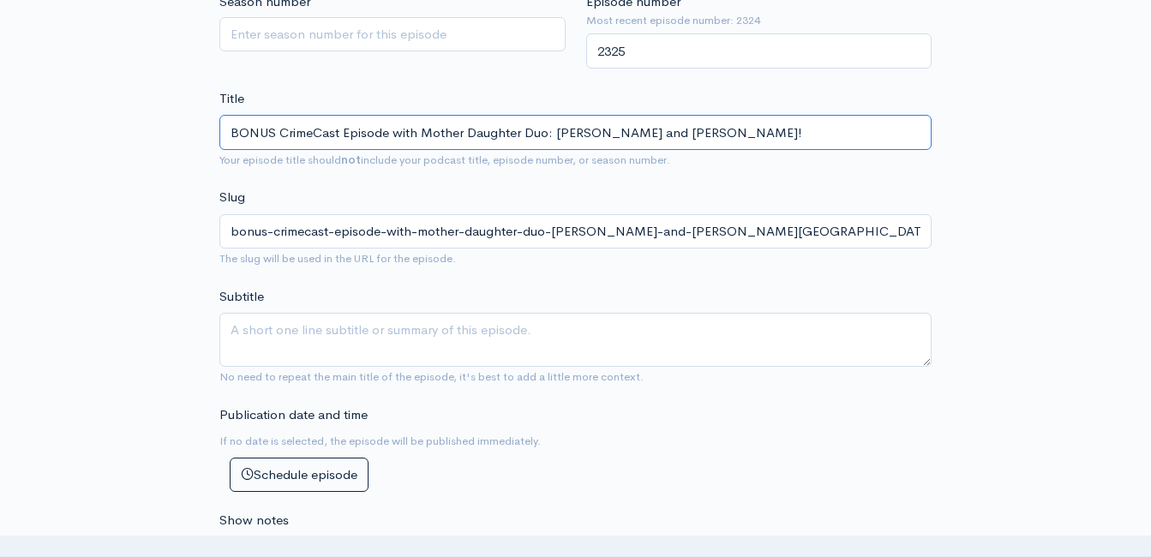
scroll to position [440, 0]
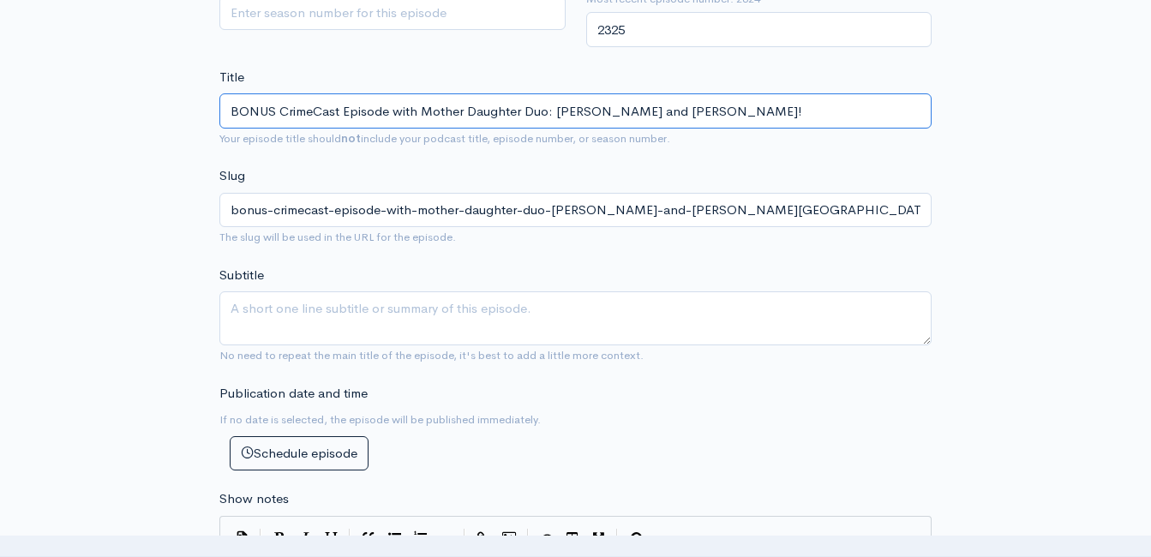
click at [425, 108] on input "BONUS CrimeCast Episode with Mother Daughter Duo: [PERSON_NAME] and [PERSON_NAM…" at bounding box center [575, 110] width 712 height 35
click at [424, 107] on input "BONUS CrimeCast Episode with Mother Daughter Duo: [PERSON_NAME] and [PERSON_NAM…" at bounding box center [575, 110] width 712 height 35
type input "BONUS CrimeCast Episode with Mother Daughter Duo: [PERSON_NAME] and [PERSON_NAM…"
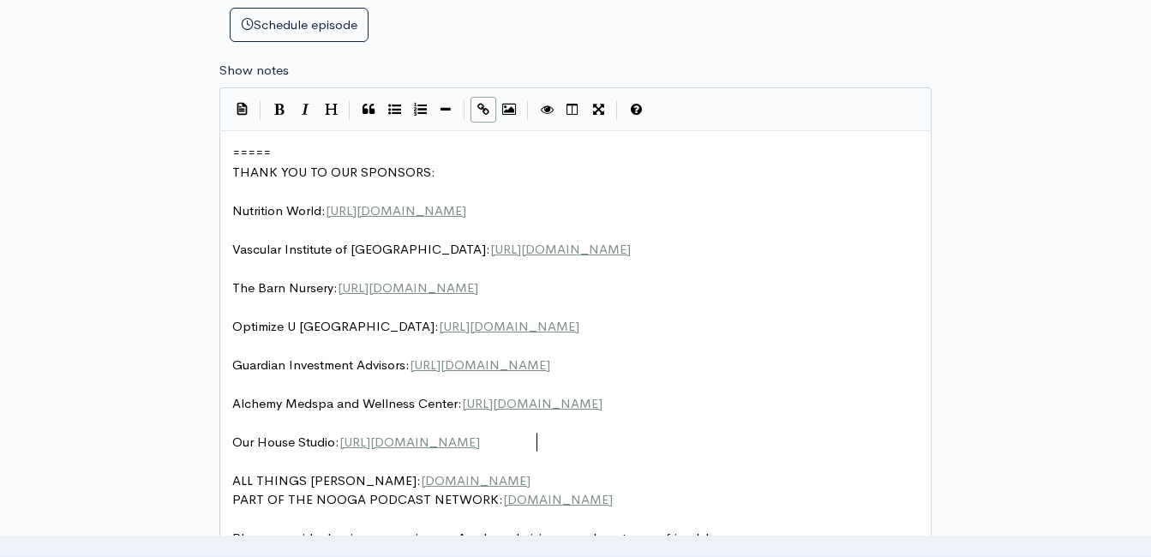
scroll to position [7, 0]
type textarea "===== THANK YOU TO OUR SPONSORS: Nutrition World: https://nutritionw.com/ Vascu…"
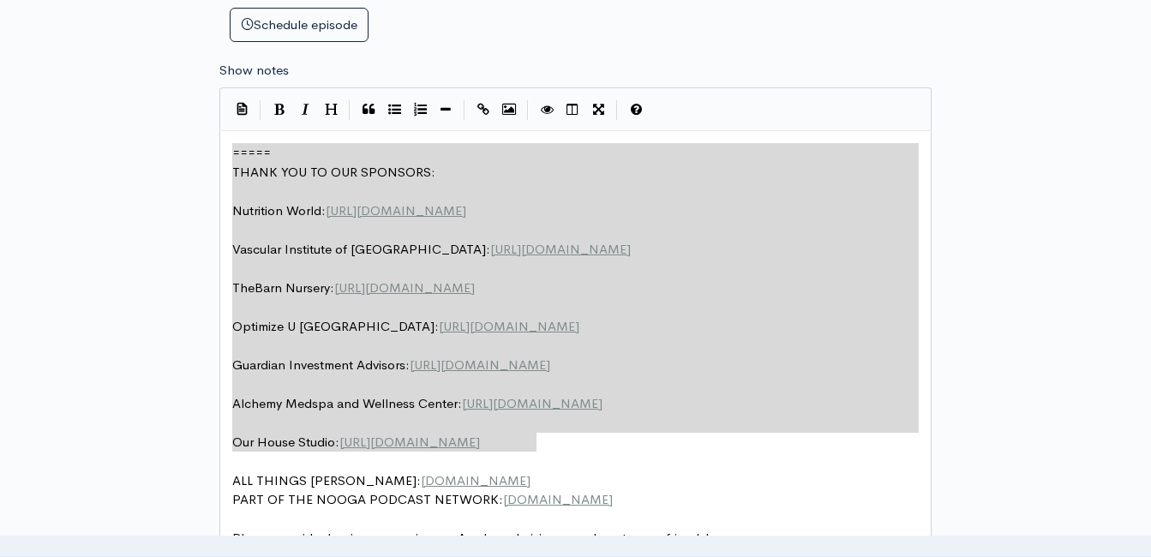
drag, startPoint x: 555, startPoint y: 443, endPoint x: 165, endPoint y: 106, distance: 515.8
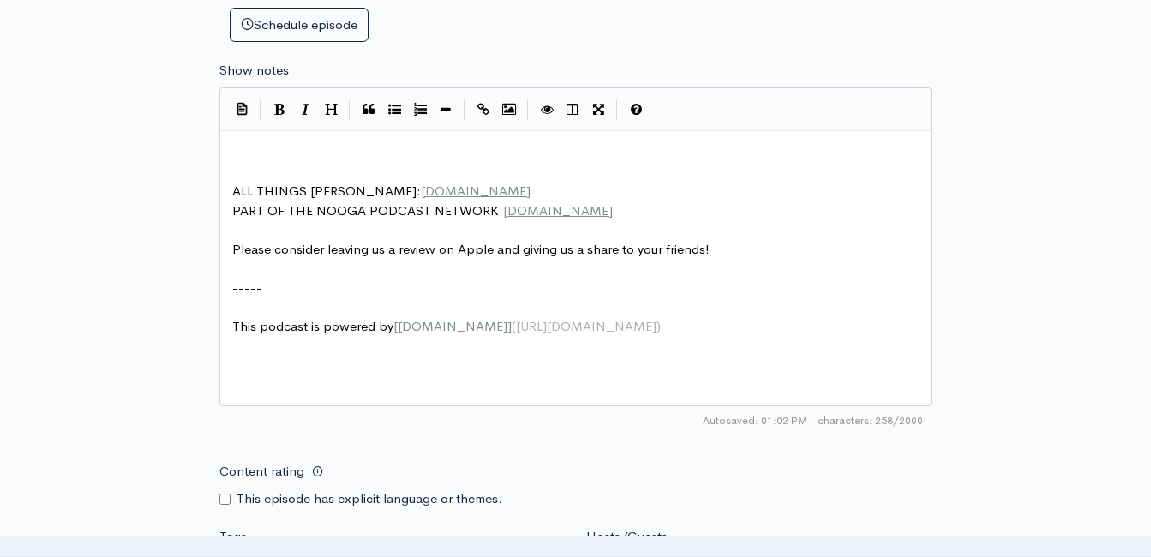
type textarea "​"
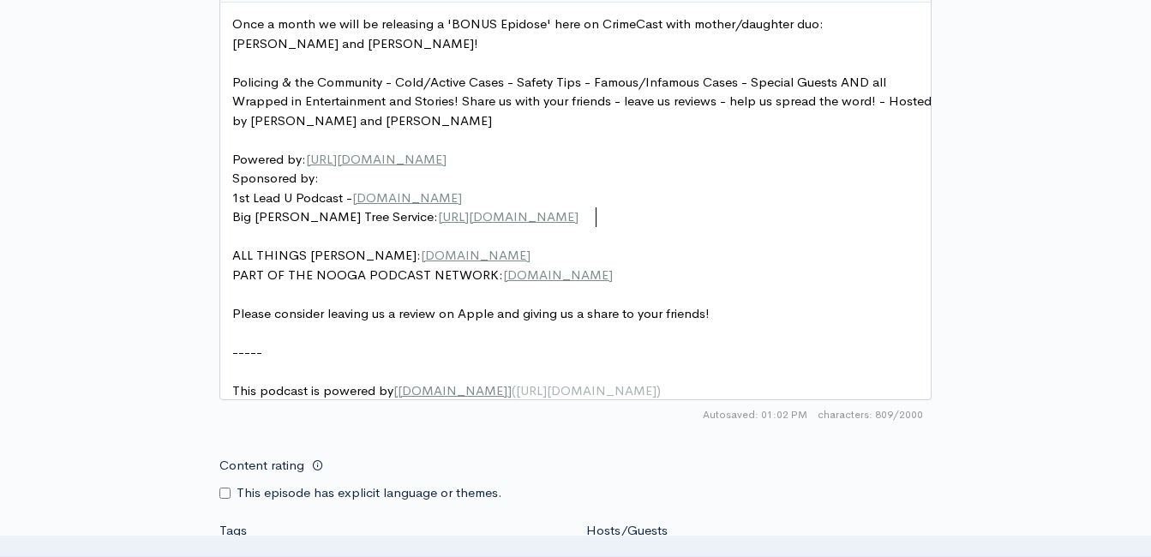
scroll to position [1296, 0]
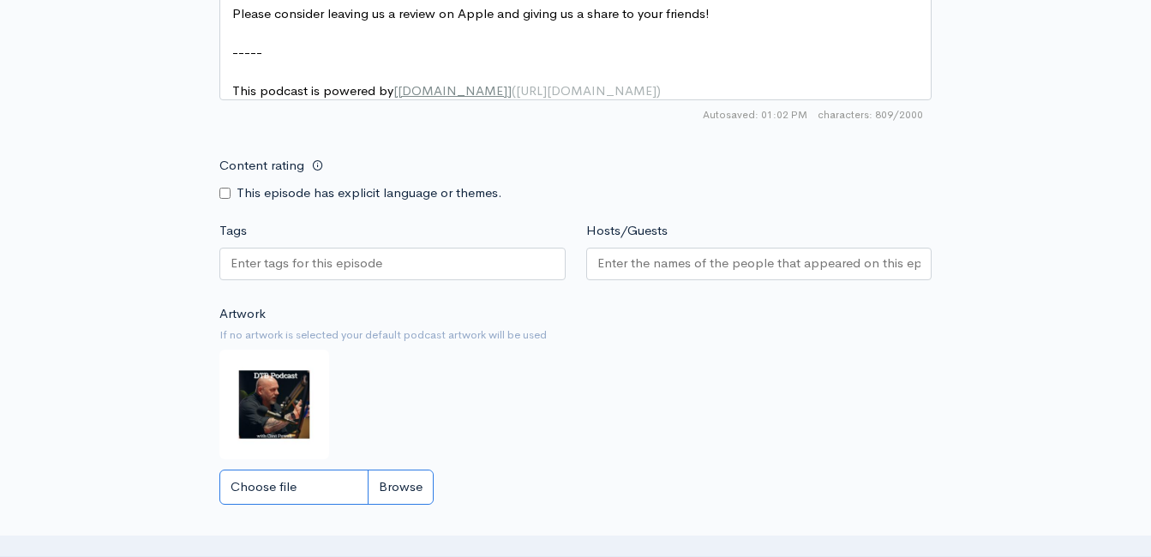
click at [399, 500] on input "Choose file" at bounding box center [326, 487] width 214 height 35
type input "C:\fakepath\534492243_10239857064310539_3724202567246119741_n.jpg"
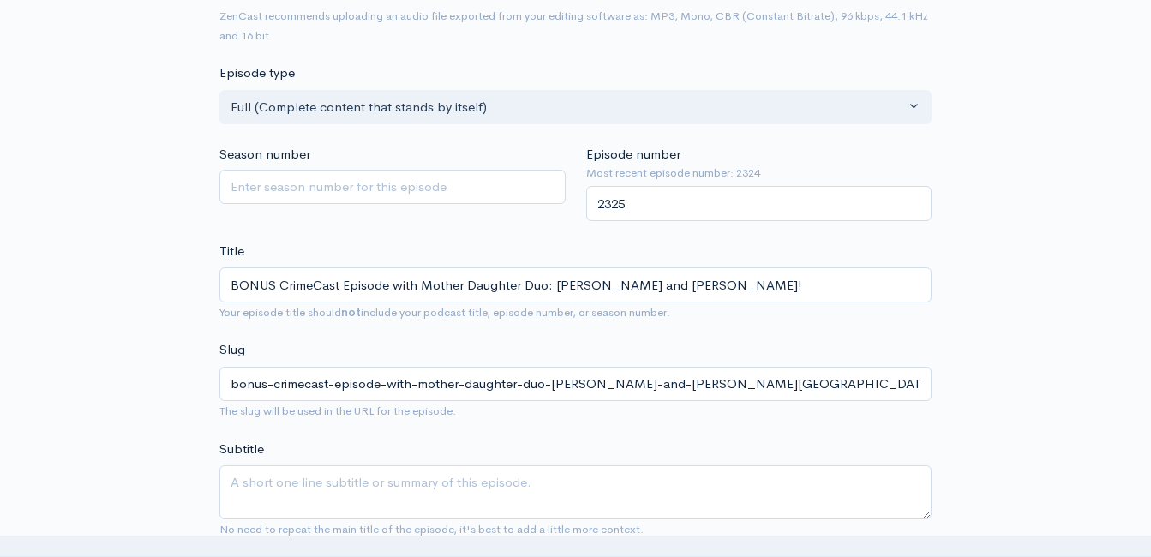
scroll to position [97, 0]
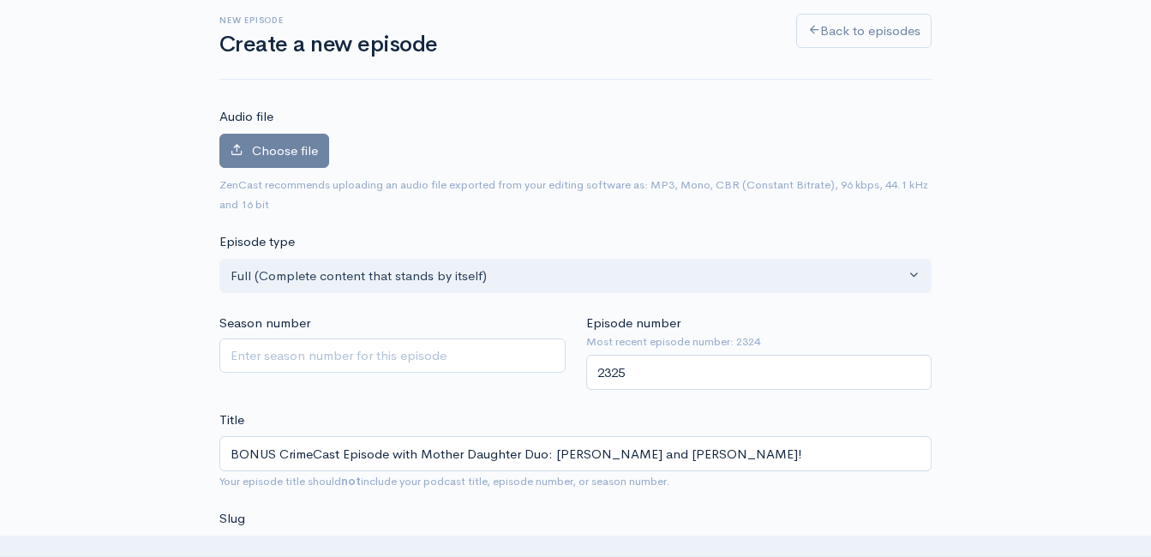
click at [330, 154] on div "Choose file 0" at bounding box center [575, 155] width 712 height 42
click at [313, 151] on span "Choose file" at bounding box center [285, 150] width 66 height 16
click at [0, 0] on input "Choose file" at bounding box center [0, 0] width 0 height 0
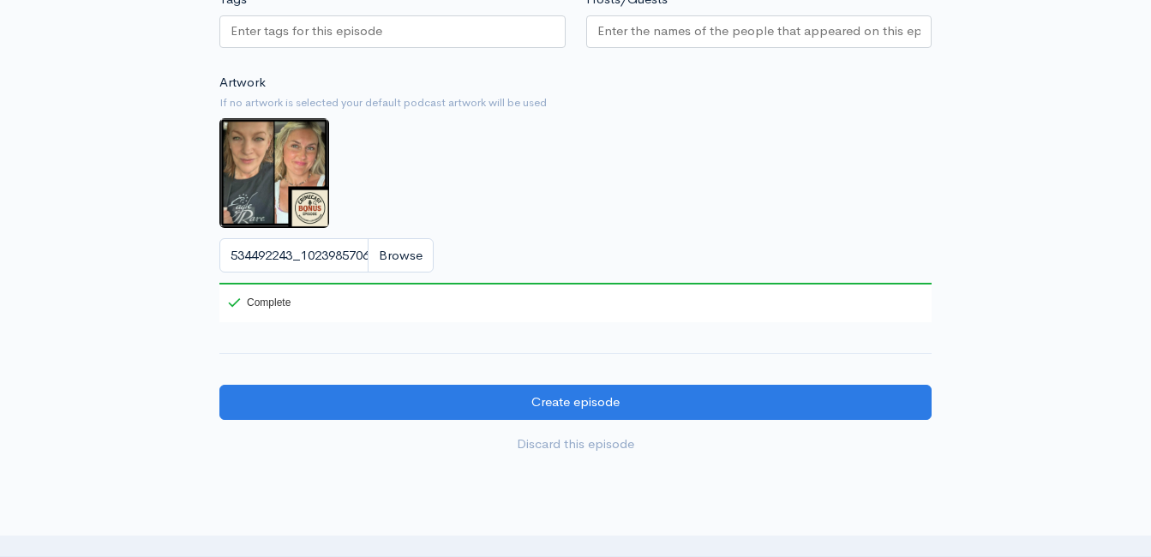
scroll to position [1628, 0]
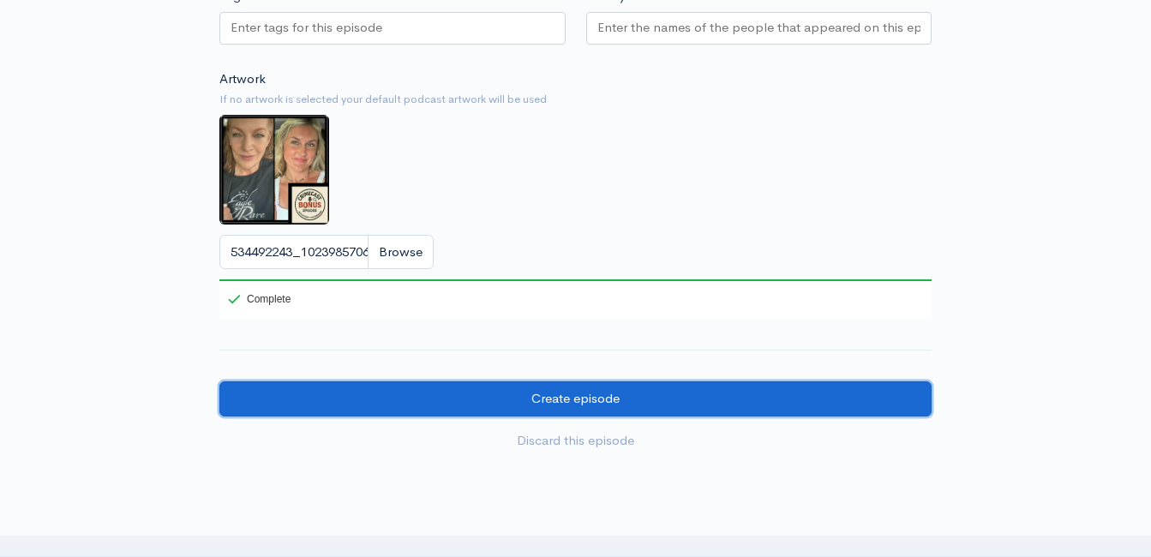
click at [533, 400] on input "Create episode" at bounding box center [575, 398] width 712 height 35
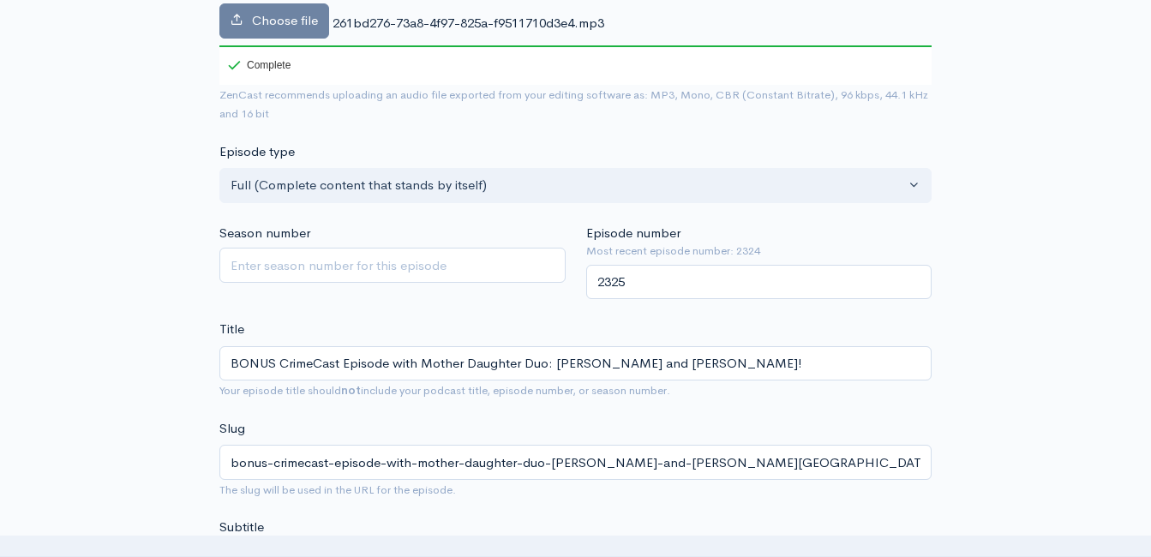
scroll to position [86, 0]
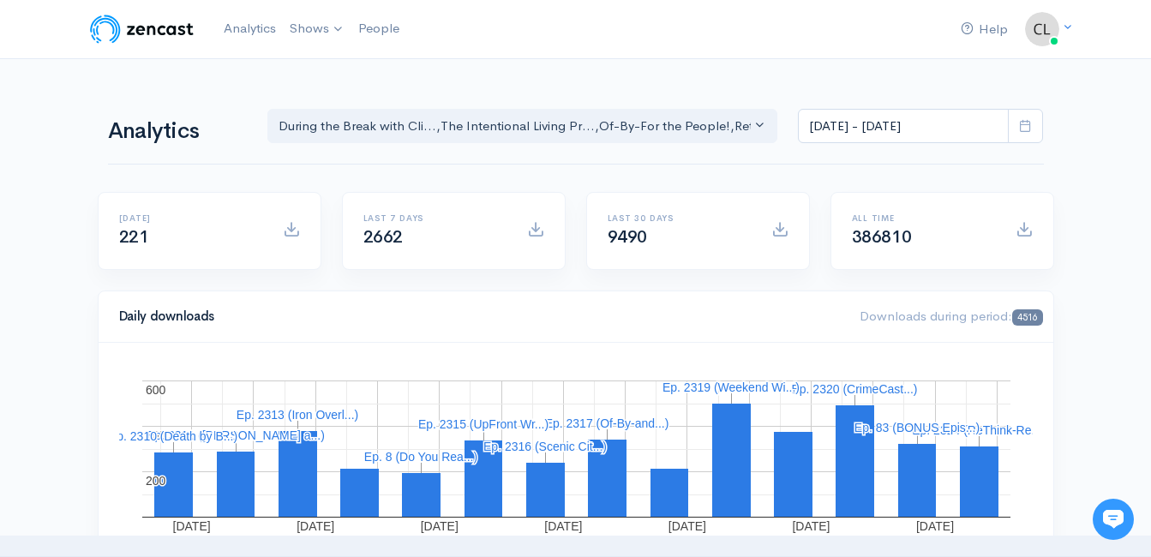
click at [163, 116] on div "Analytics During the Break with Cli... The Intentional Living Pr... Of-By-For t…" at bounding box center [576, 124] width 956 height 40
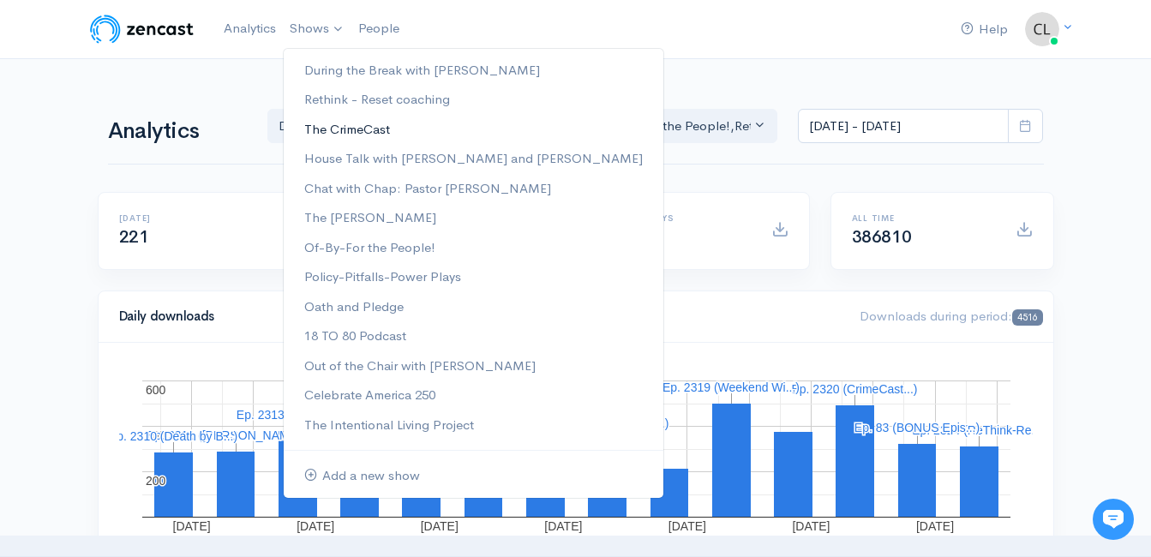
click at [338, 132] on link "The CrimeCast" at bounding box center [474, 130] width 380 height 30
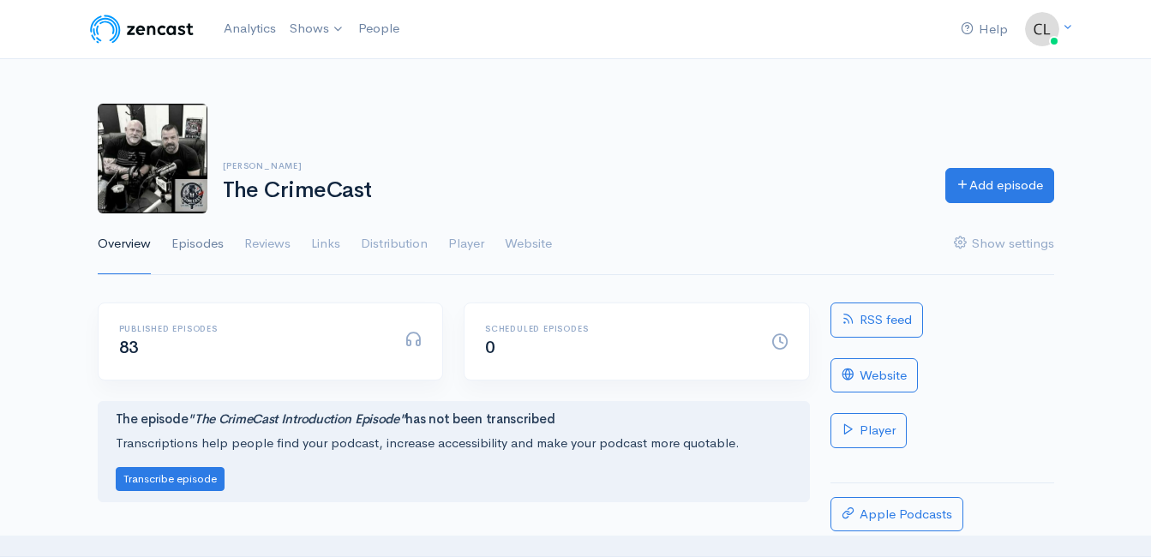
click at [208, 237] on link "Episodes" at bounding box center [197, 244] width 52 height 62
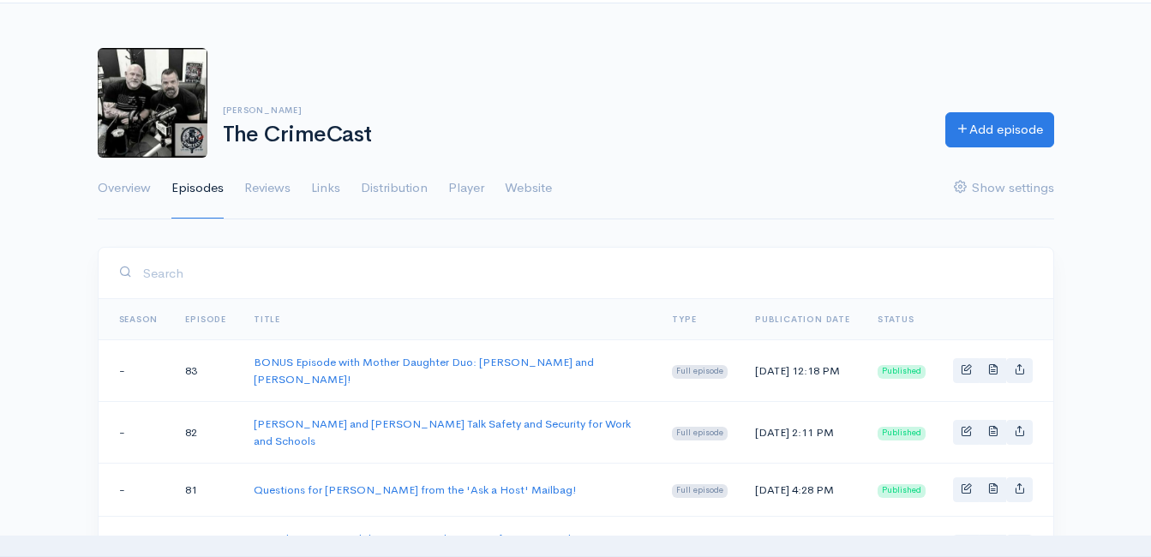
scroll to position [86, 0]
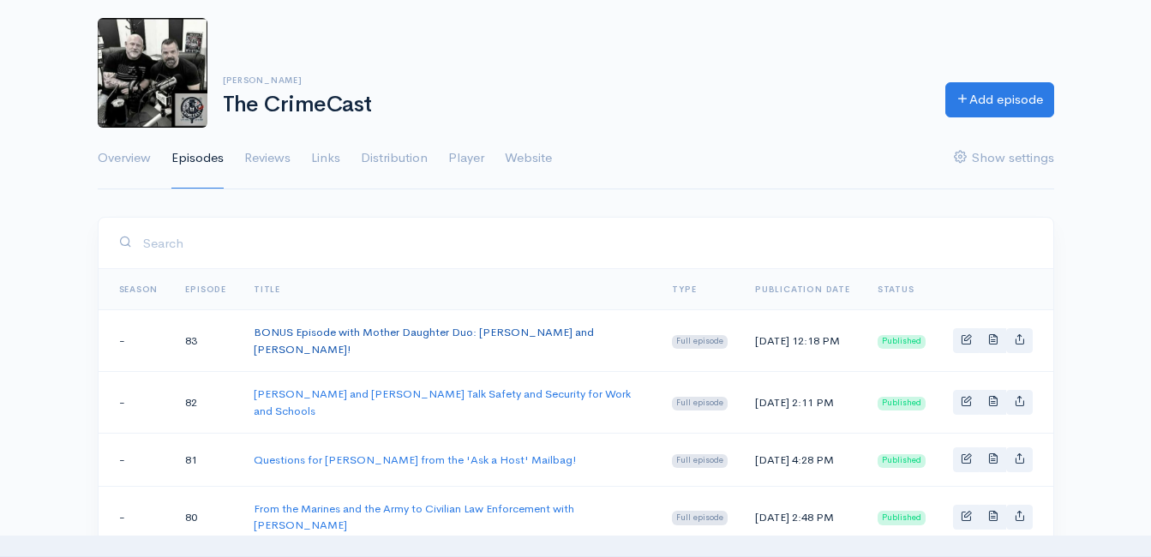
click at [390, 330] on link "BONUS Episode with Mother Daughter Duo: Stephanie and Lucie Birmingham!" at bounding box center [424, 341] width 340 height 32
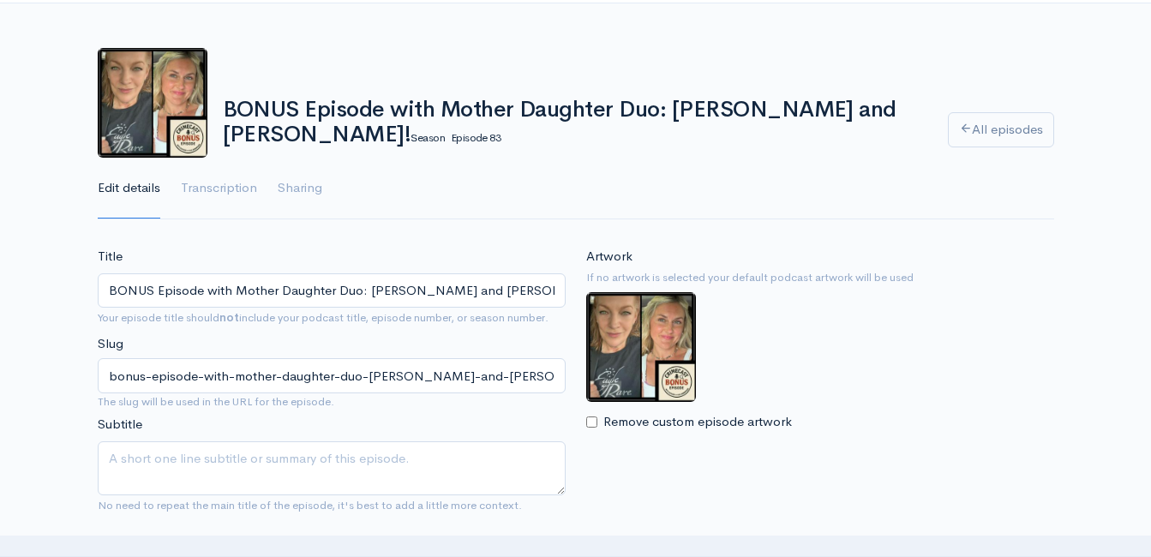
scroll to position [86, 0]
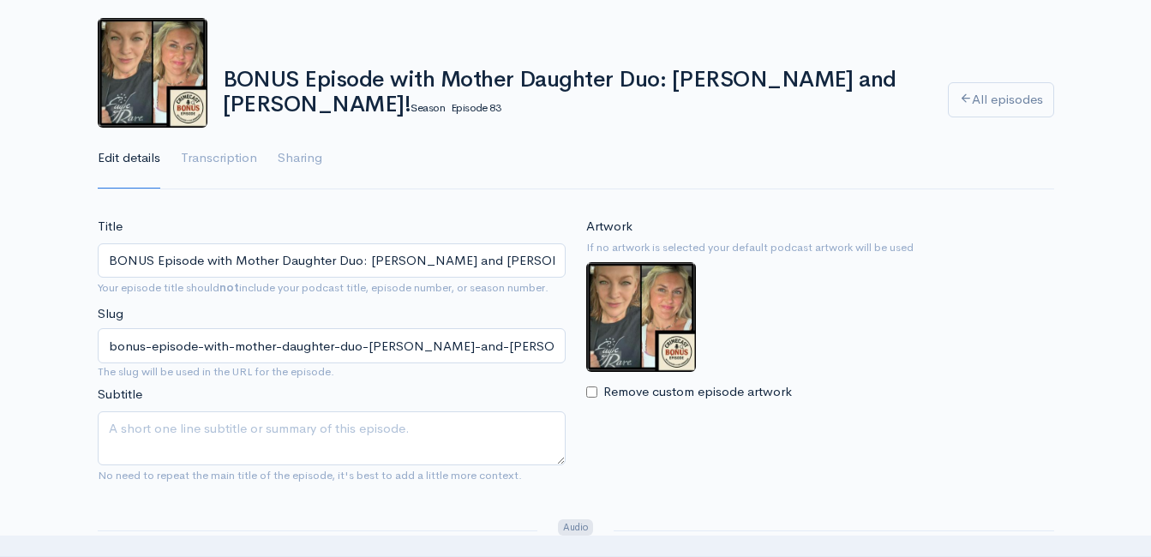
click at [346, 260] on input "BONUS Episode with Mother Daughter Duo: Stephanie and Lucie Birmingham!" at bounding box center [332, 260] width 468 height 35
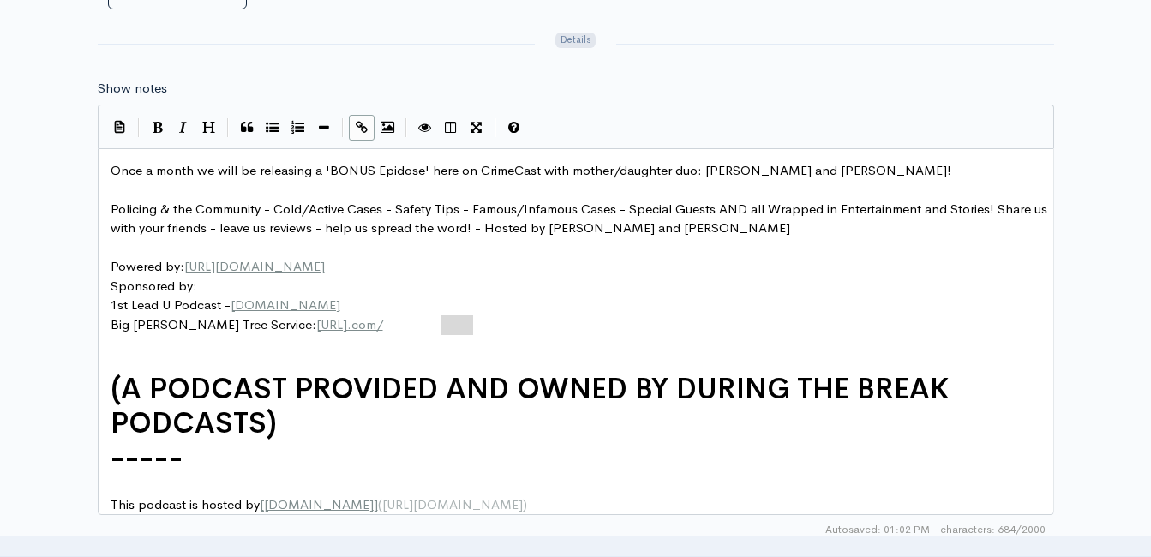
scroll to position [1, 0]
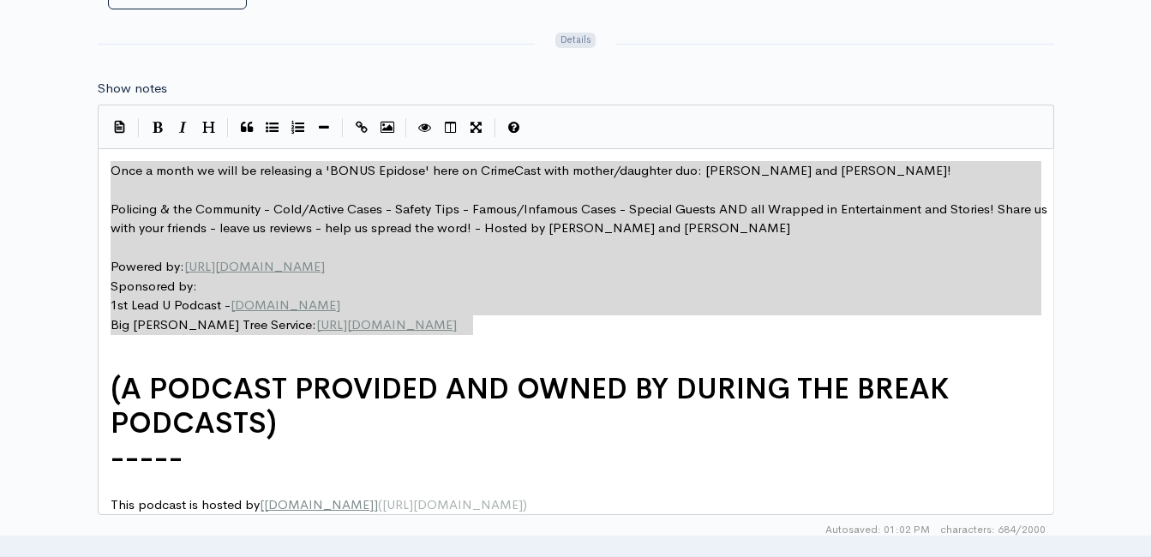
drag, startPoint x: 444, startPoint y: 316, endPoint x: 74, endPoint y: 171, distance: 397.8
type textarea "Once a month we will be releasing a 'BONUS Epidose' here on CrimeCast with moth…"
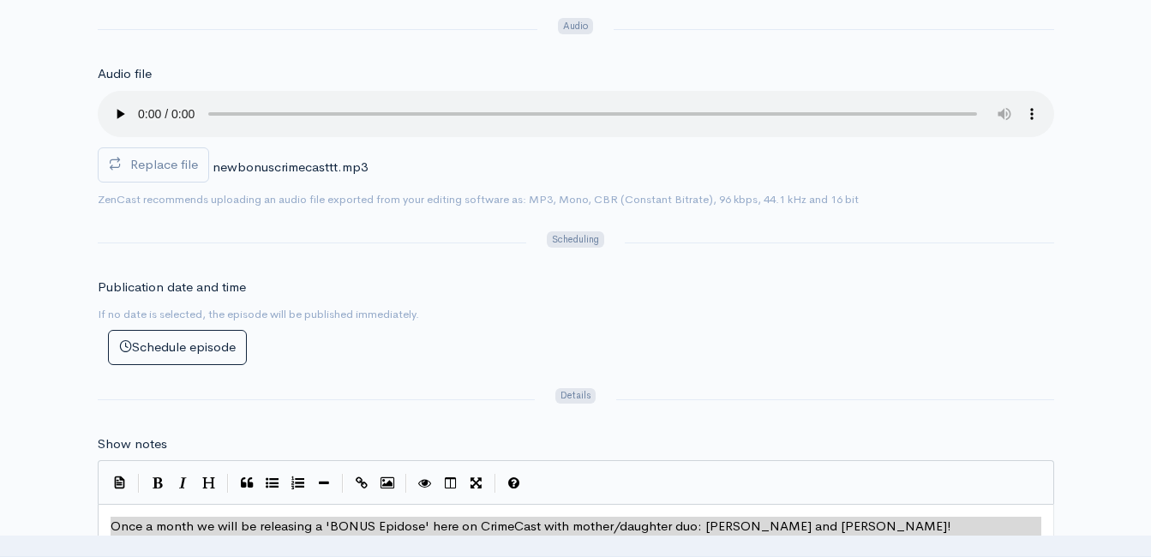
scroll to position [514, 0]
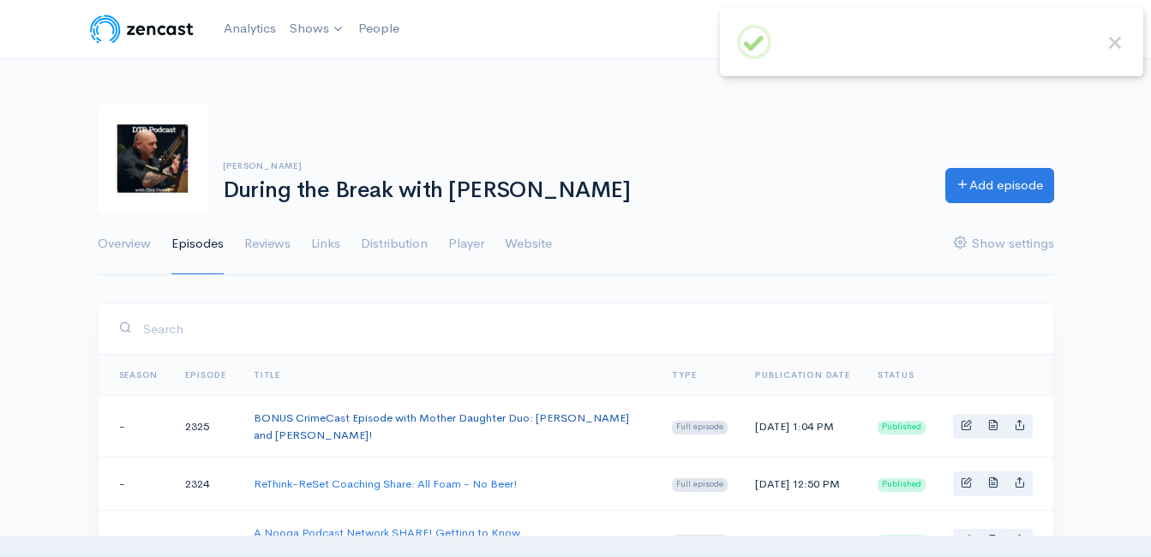
click at [290, 421] on link "BONUS CrimeCast Episode with Mother Daughter Duo: [PERSON_NAME] and [PERSON_NAM…" at bounding box center [441, 426] width 375 height 32
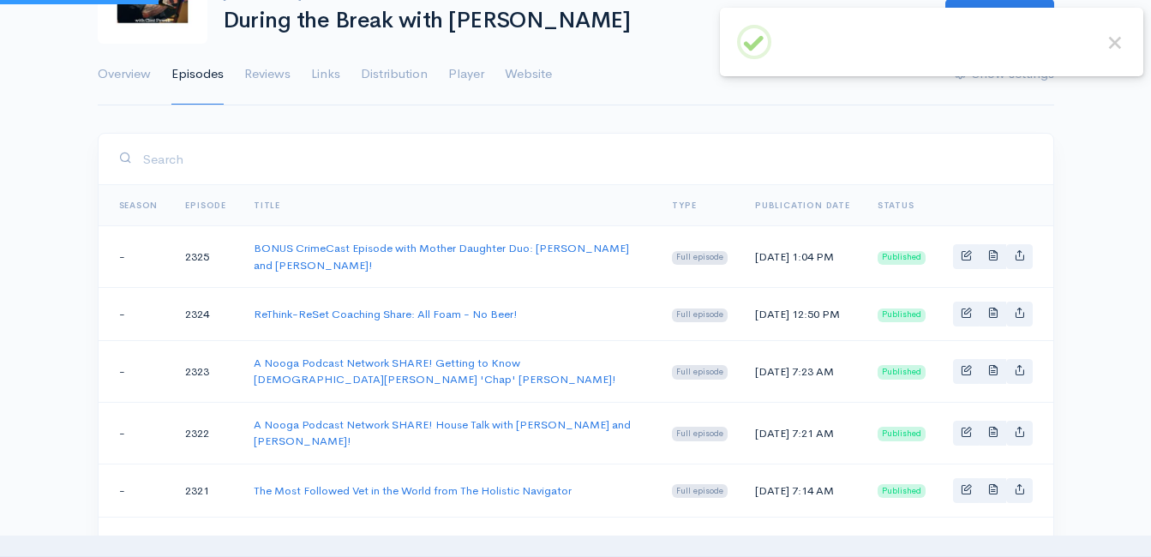
scroll to position [171, 0]
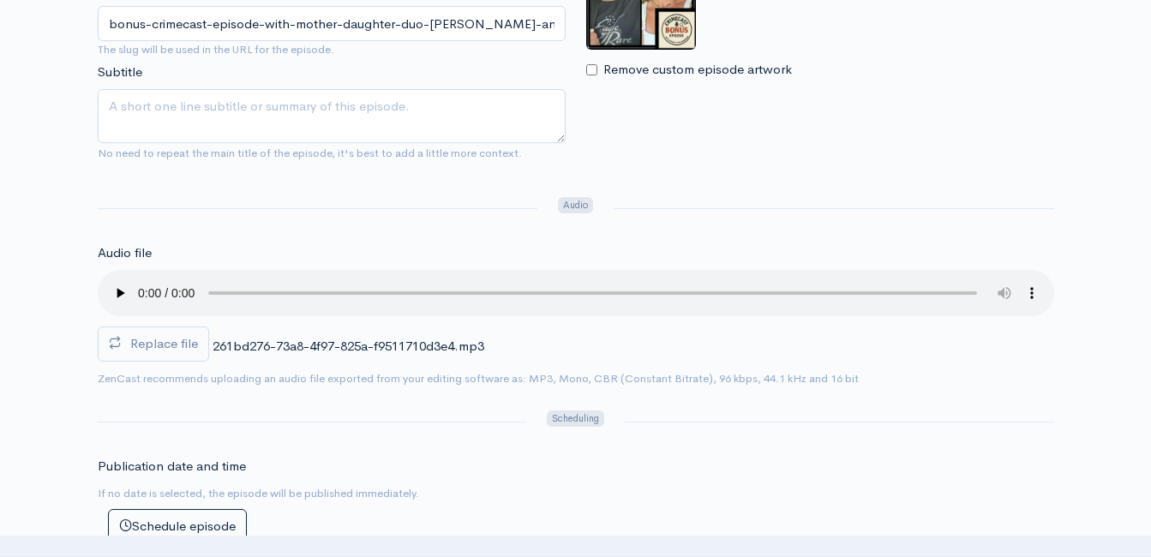
scroll to position [428, 0]
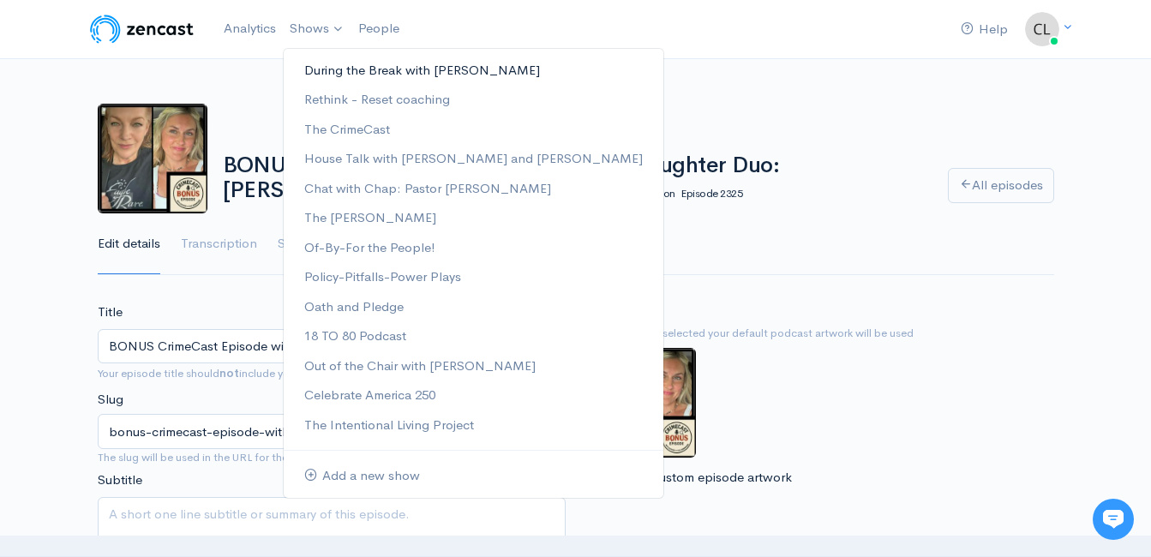
click at [314, 65] on link "During the Break with [PERSON_NAME]" at bounding box center [474, 71] width 380 height 30
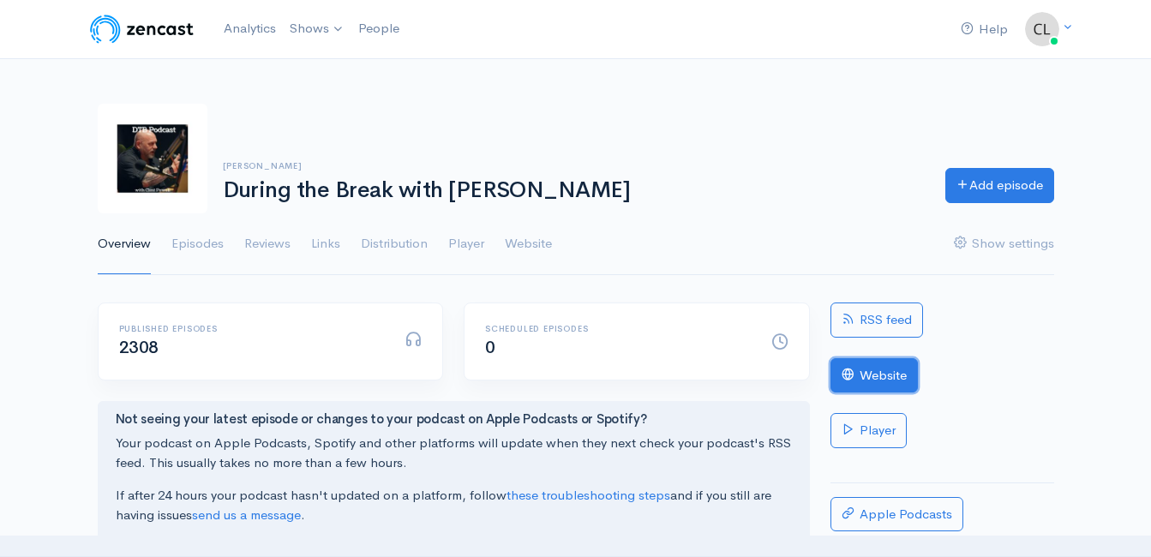
click at [871, 378] on link "Website" at bounding box center [873, 375] width 87 height 35
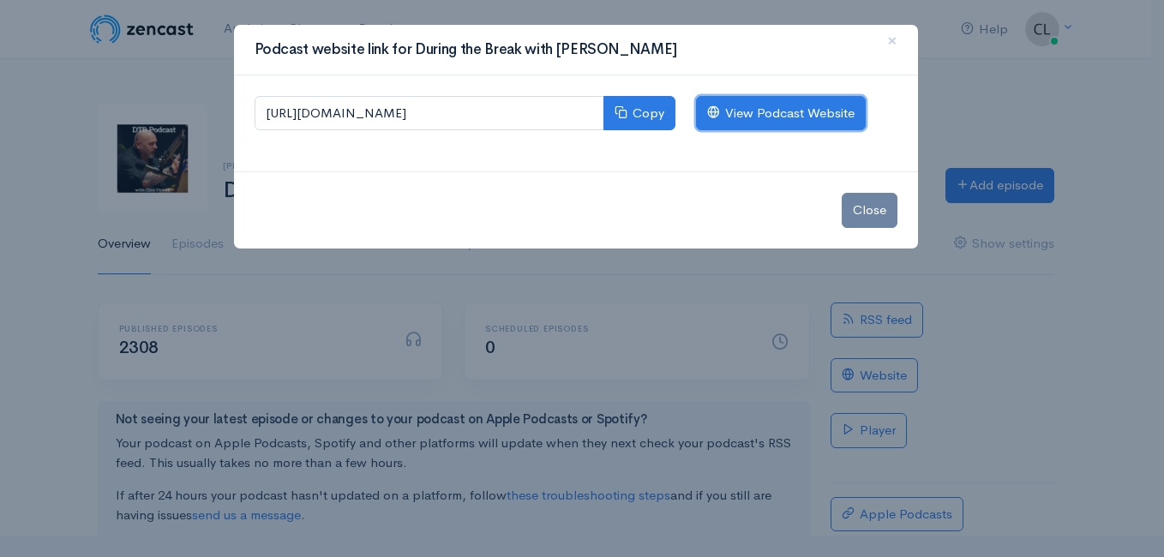
click at [820, 123] on link "View Podcast Website" at bounding box center [781, 113] width 170 height 35
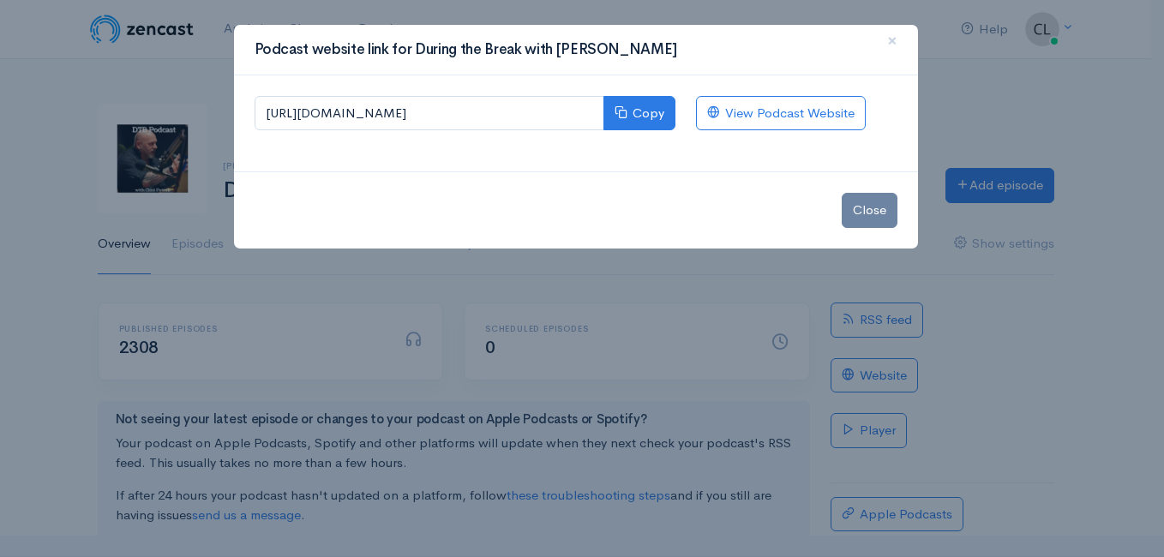
click at [213, 65] on div "Podcast website link for During the Break with Clint Powell × https://during-th…" at bounding box center [582, 278] width 1164 height 557
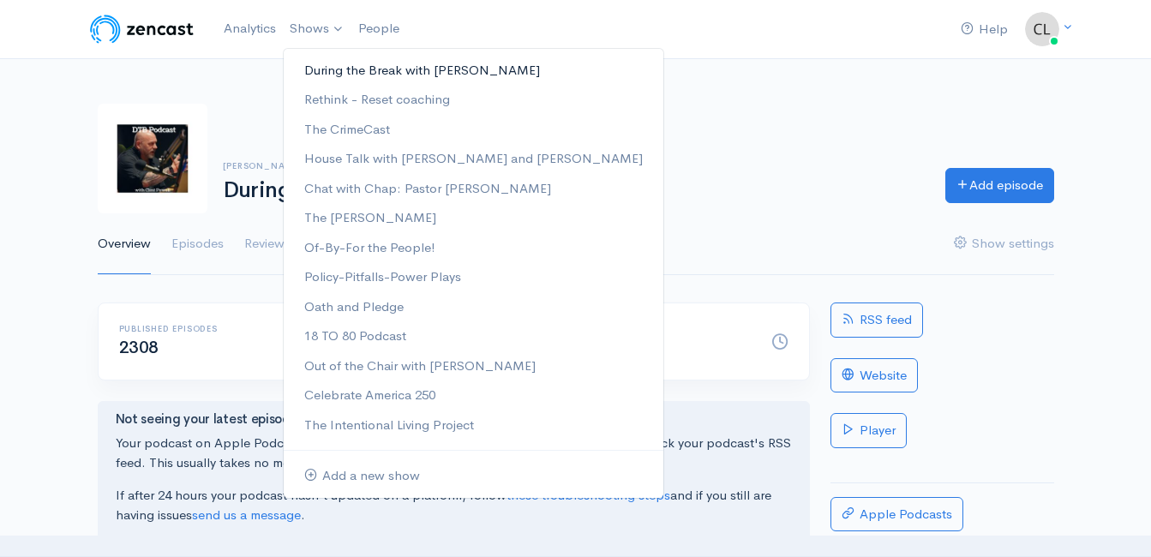
click at [336, 71] on link "During the Break with [PERSON_NAME]" at bounding box center [474, 71] width 380 height 30
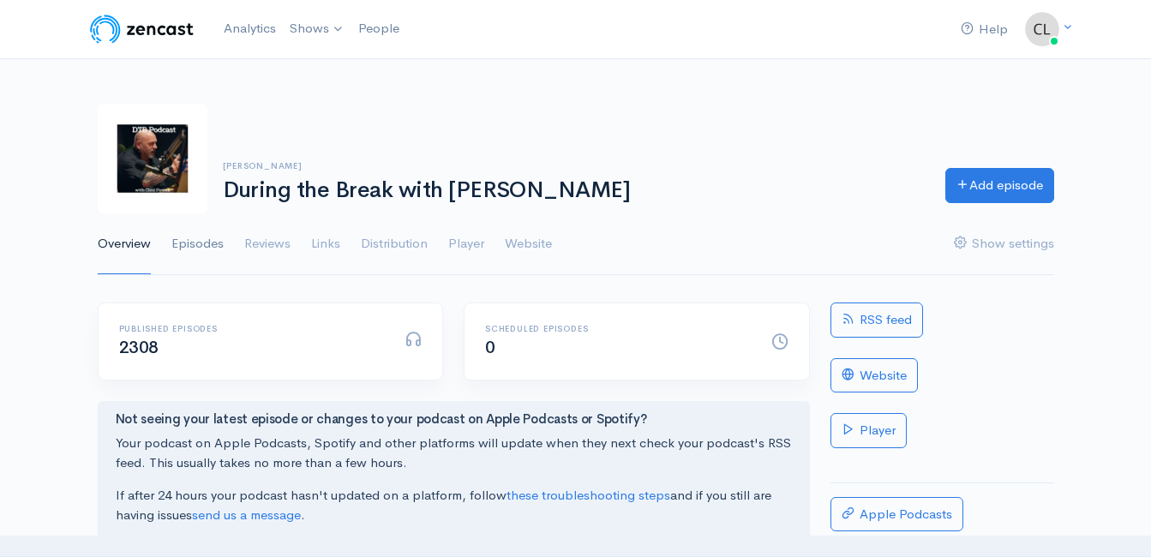
click at [206, 247] on link "Episodes" at bounding box center [197, 244] width 52 height 62
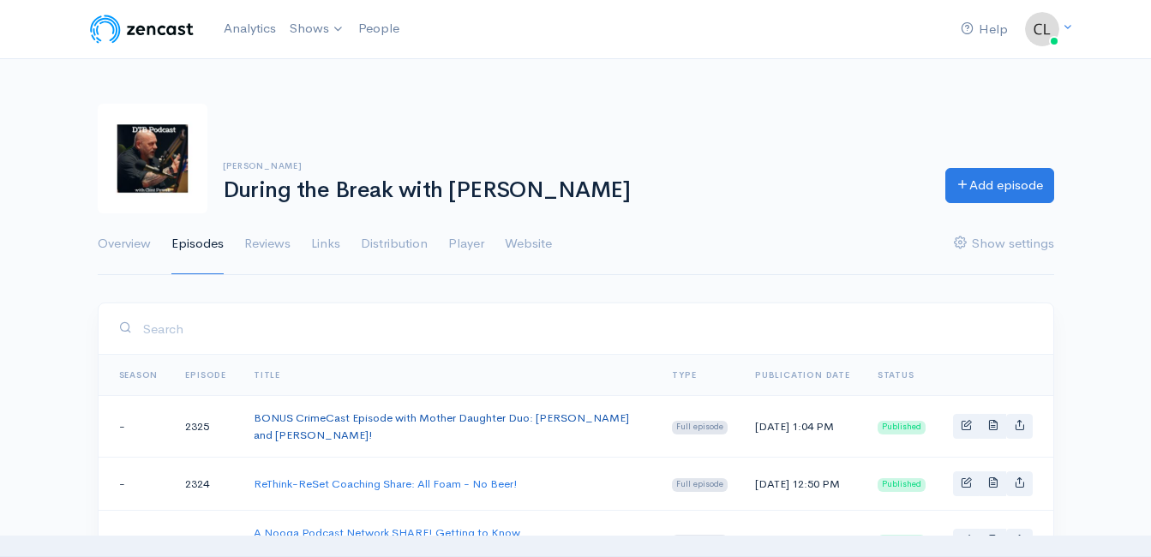
click at [354, 418] on link "BONUS CrimeCast Episode with Mother Daughter Duo: Stephanie and Lucie Birmingha…" at bounding box center [441, 426] width 375 height 32
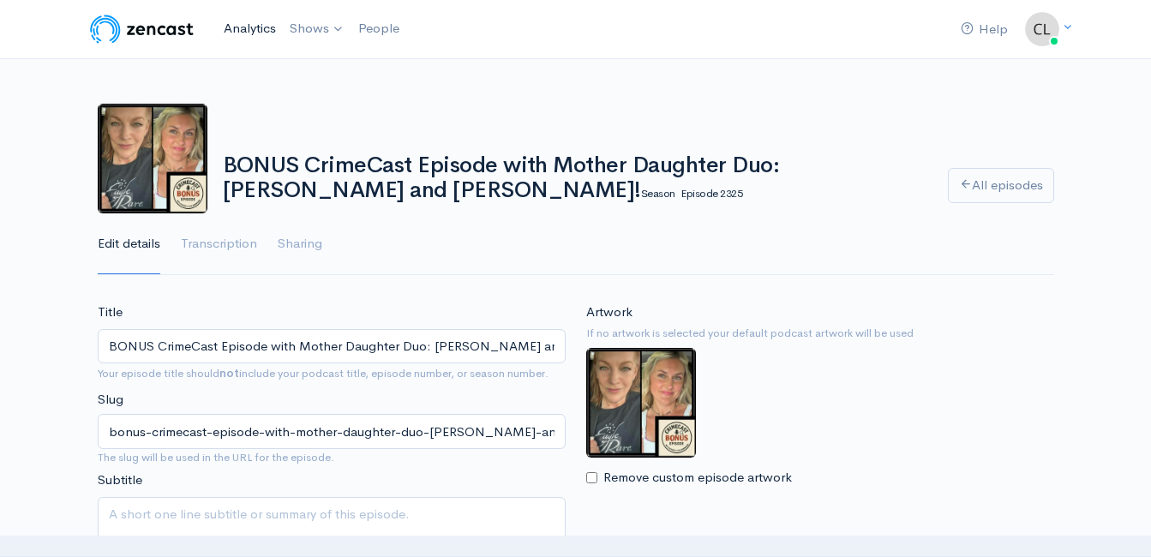
click at [266, 29] on link "Analytics" at bounding box center [250, 28] width 66 height 37
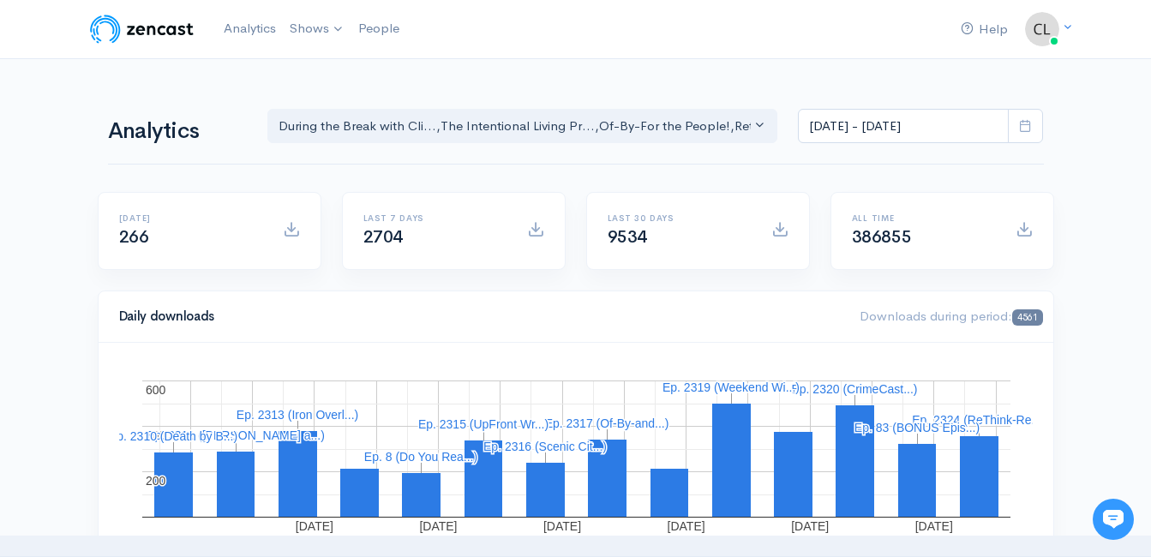
click at [229, 99] on div "Analytics During the Break with Cli... The Intentional Living Pr... Of-By-For t…" at bounding box center [576, 124] width 936 height 82
click at [101, 96] on div "Analytics During the Break with Cli... The Intentional Living Pr... Of-By-For t…" at bounding box center [576, 124] width 956 height 82
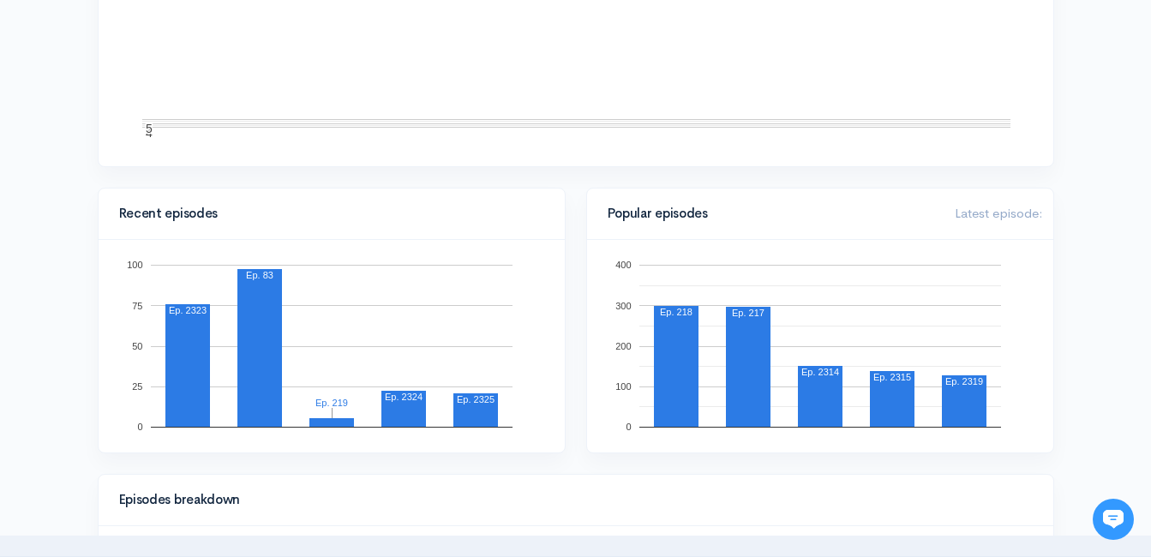
scroll to position [428, 0]
